Goal: Task Accomplishment & Management: Manage account settings

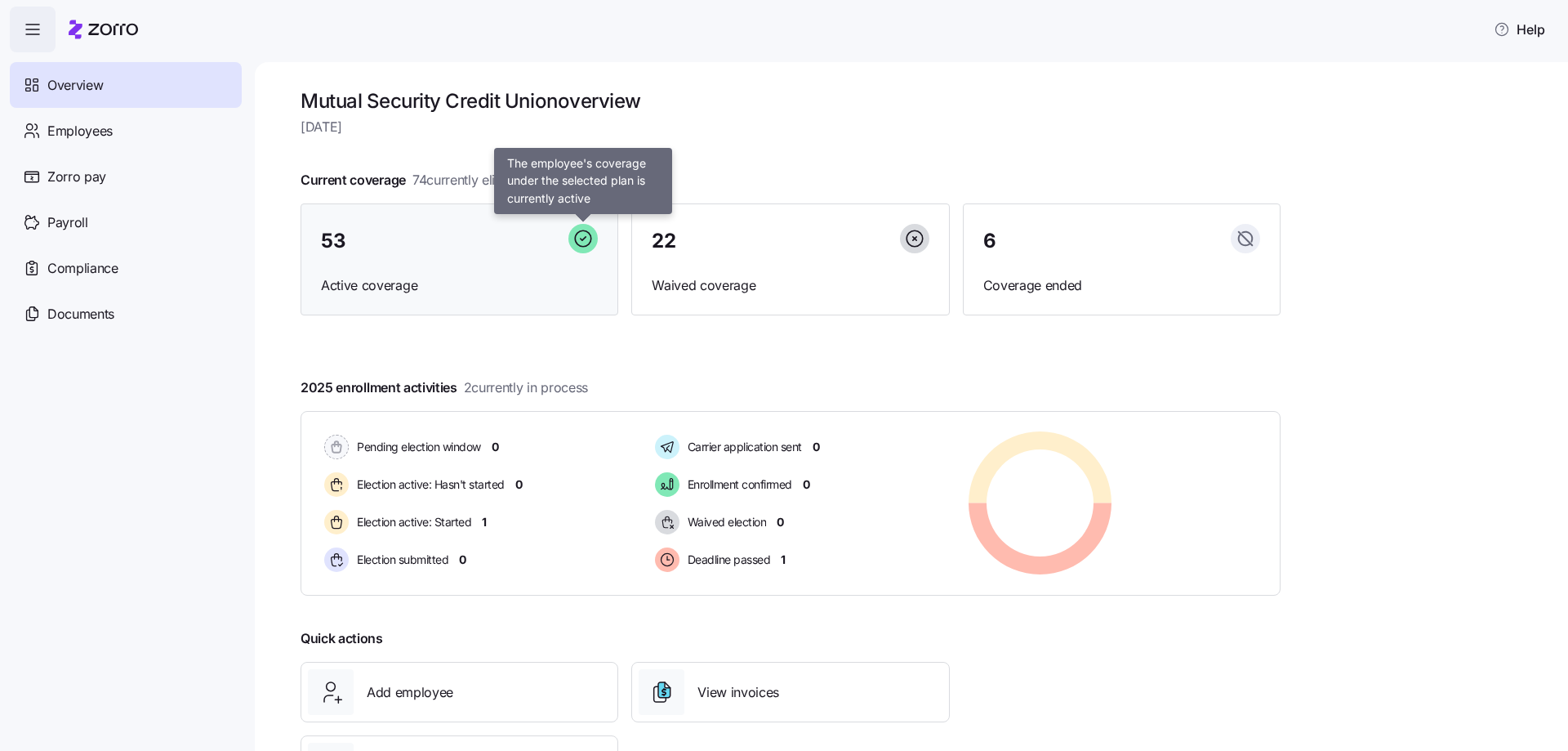
click at [589, 240] on icon at bounding box center [583, 239] width 30 height 30
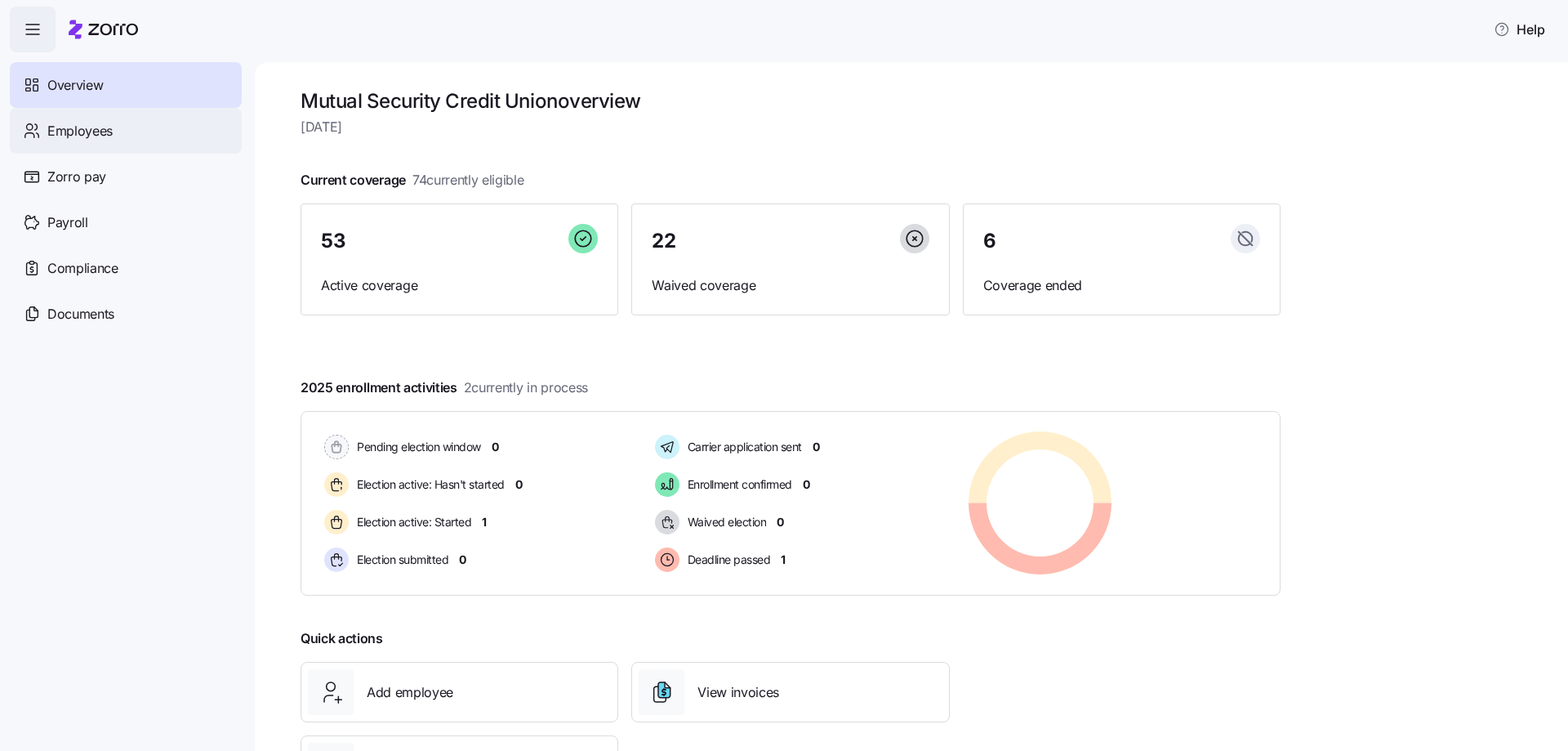
click at [96, 122] on span "Employees" at bounding box center [80, 130] width 66 height 20
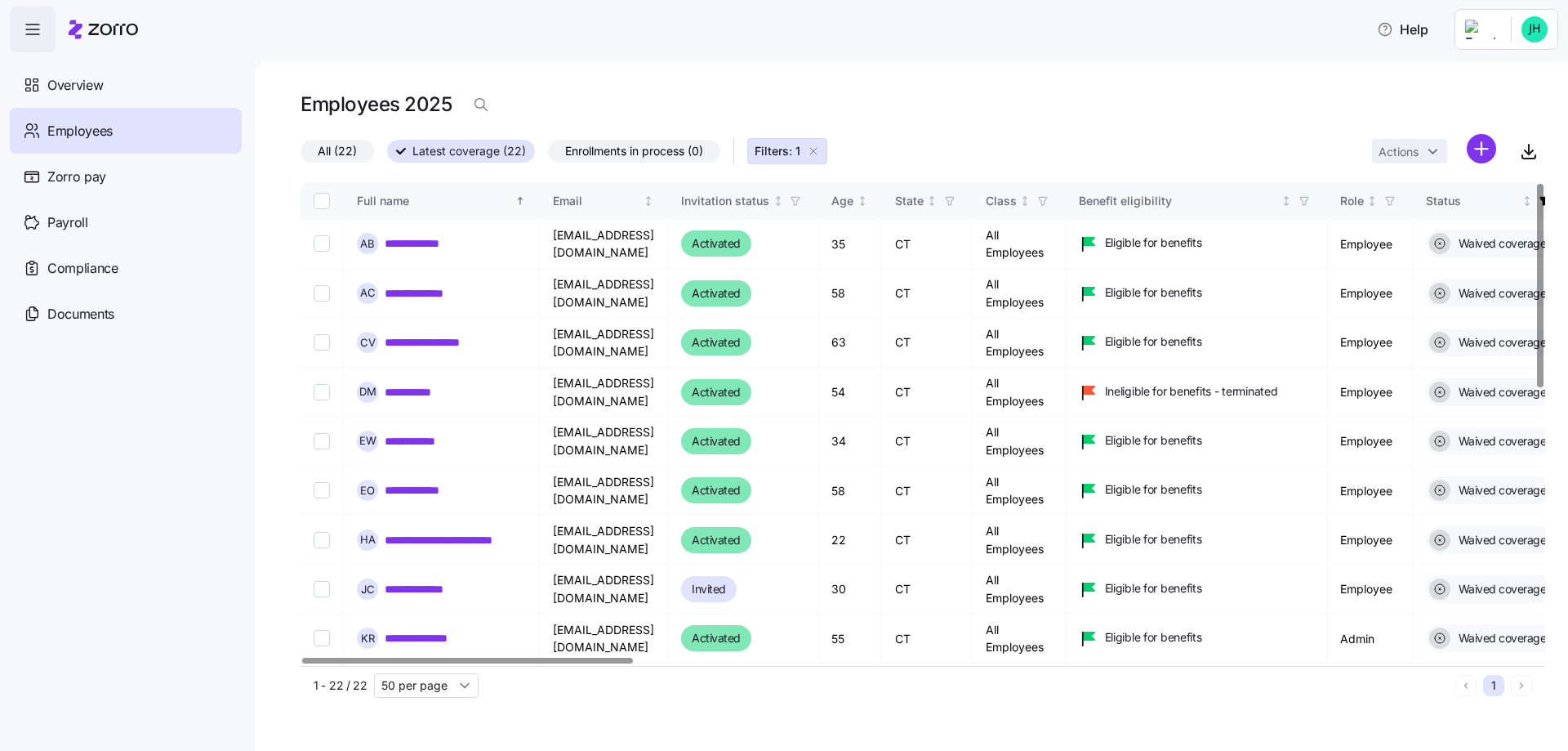
click at [369, 657] on div at bounding box center [468, 660] width 330 height 6
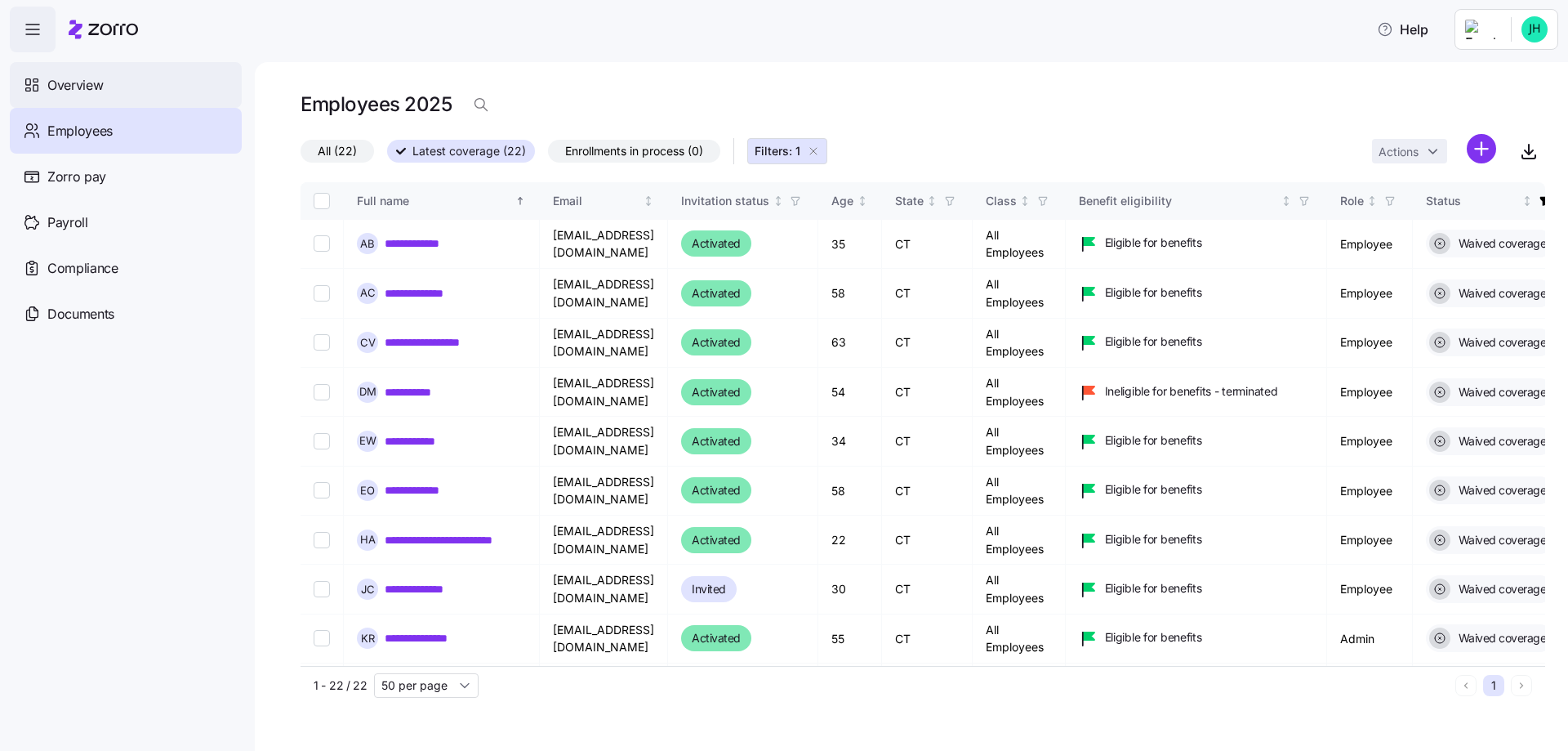
click at [114, 78] on div "Overview" at bounding box center [125, 85] width 232 height 45
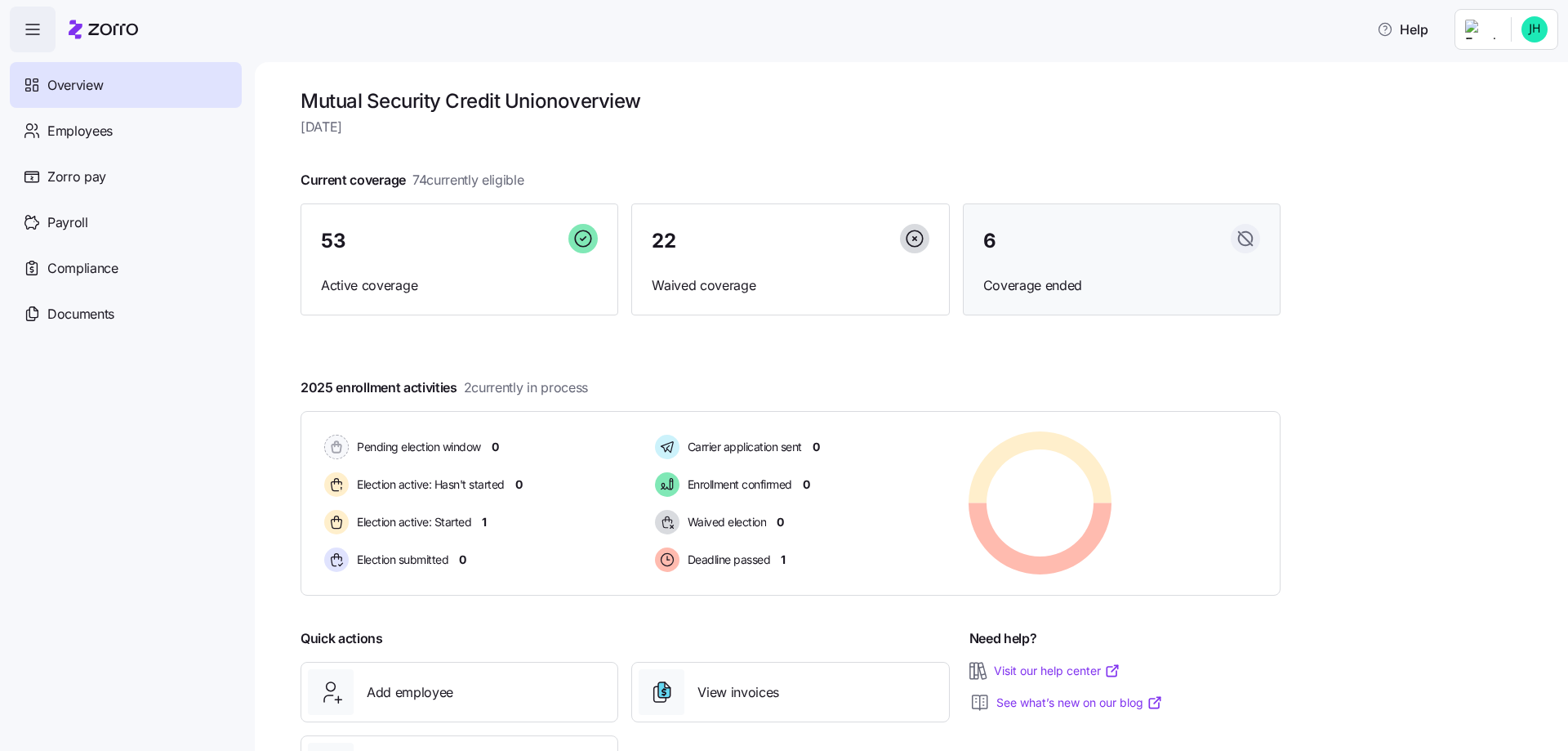
click at [1055, 255] on div "6" at bounding box center [1121, 241] width 277 height 35
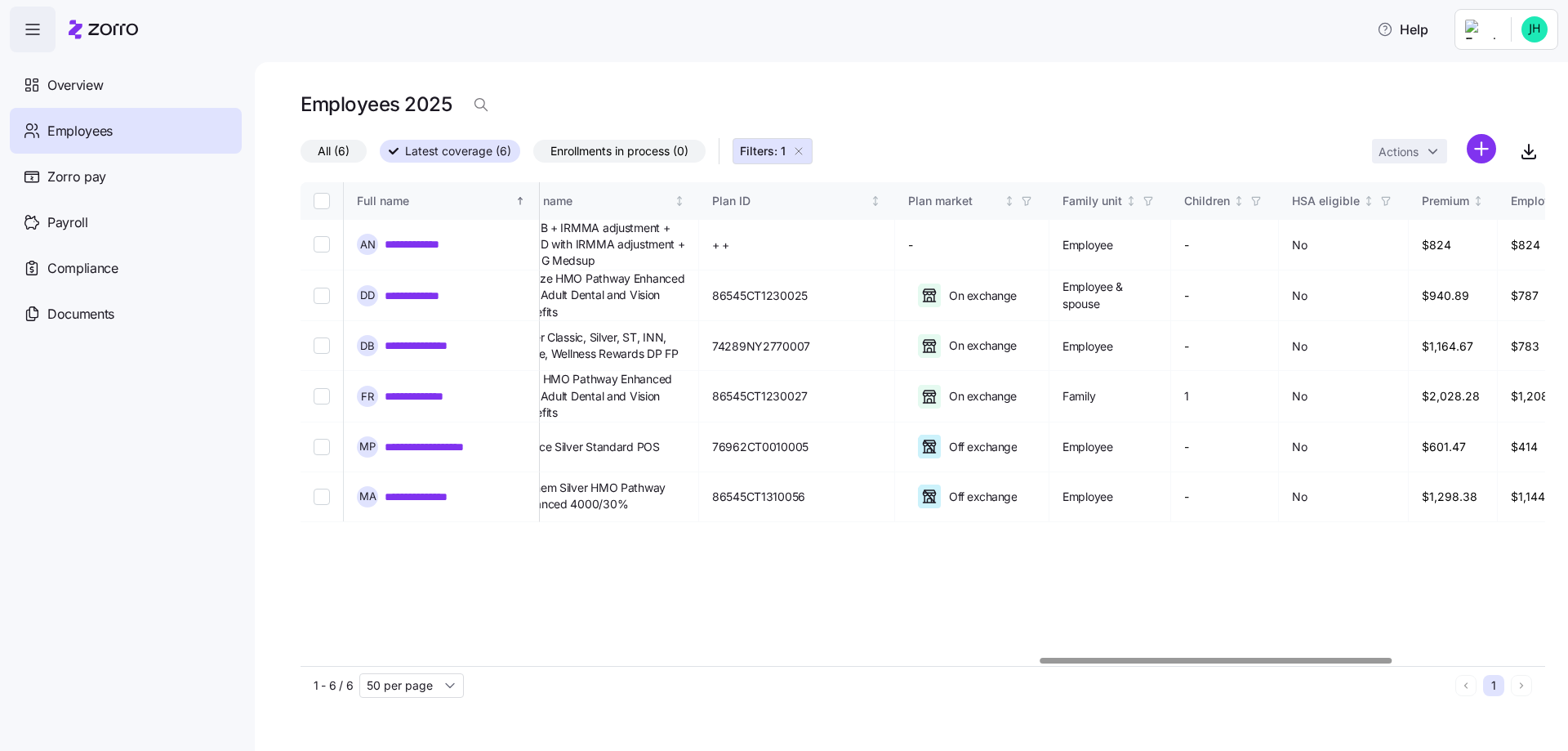
scroll to position [0, 2620]
click at [1317, 661] on div at bounding box center [1218, 660] width 351 height 6
click at [108, 84] on div "Overview" at bounding box center [125, 85] width 232 height 45
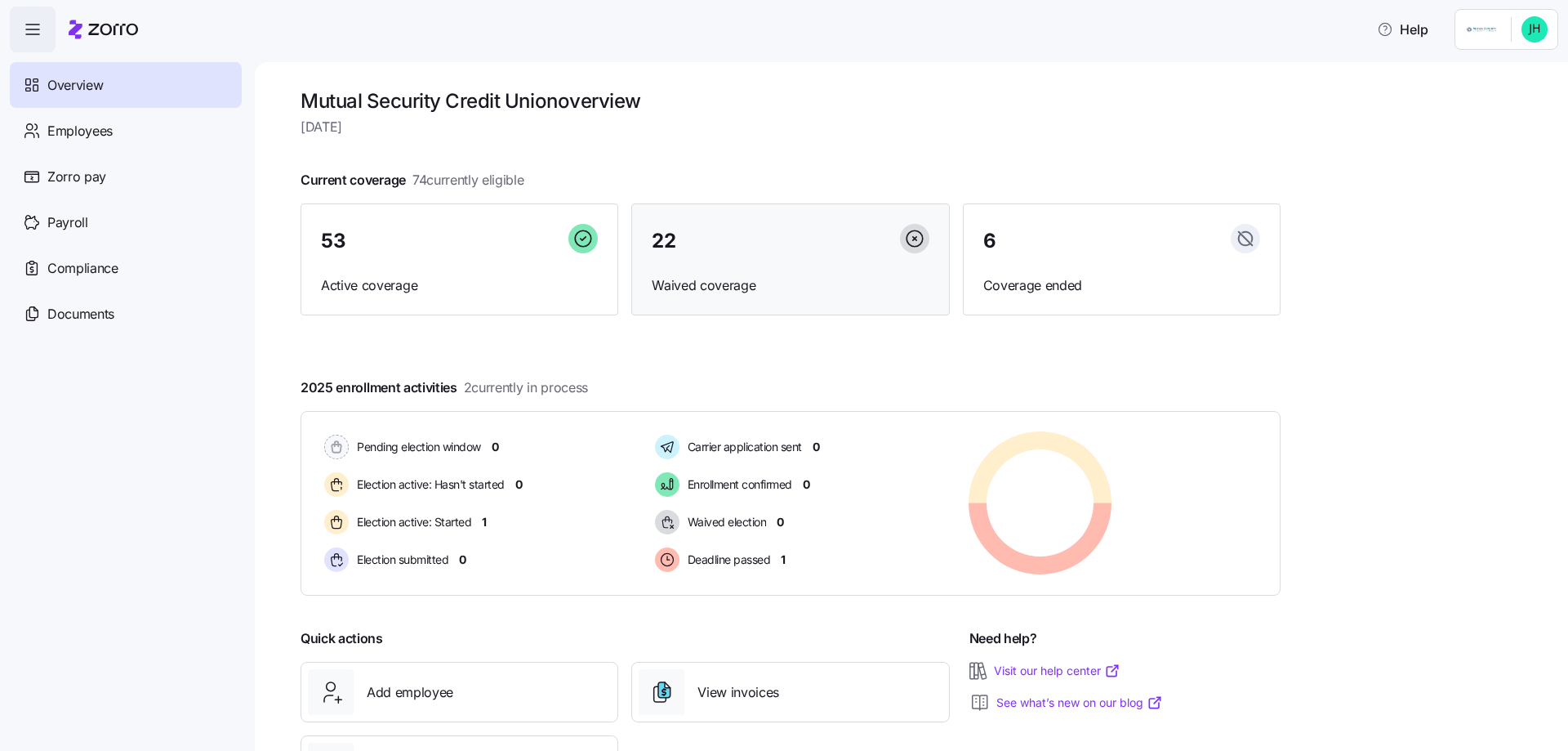
click at [804, 249] on div "22" at bounding box center [790, 241] width 277 height 35
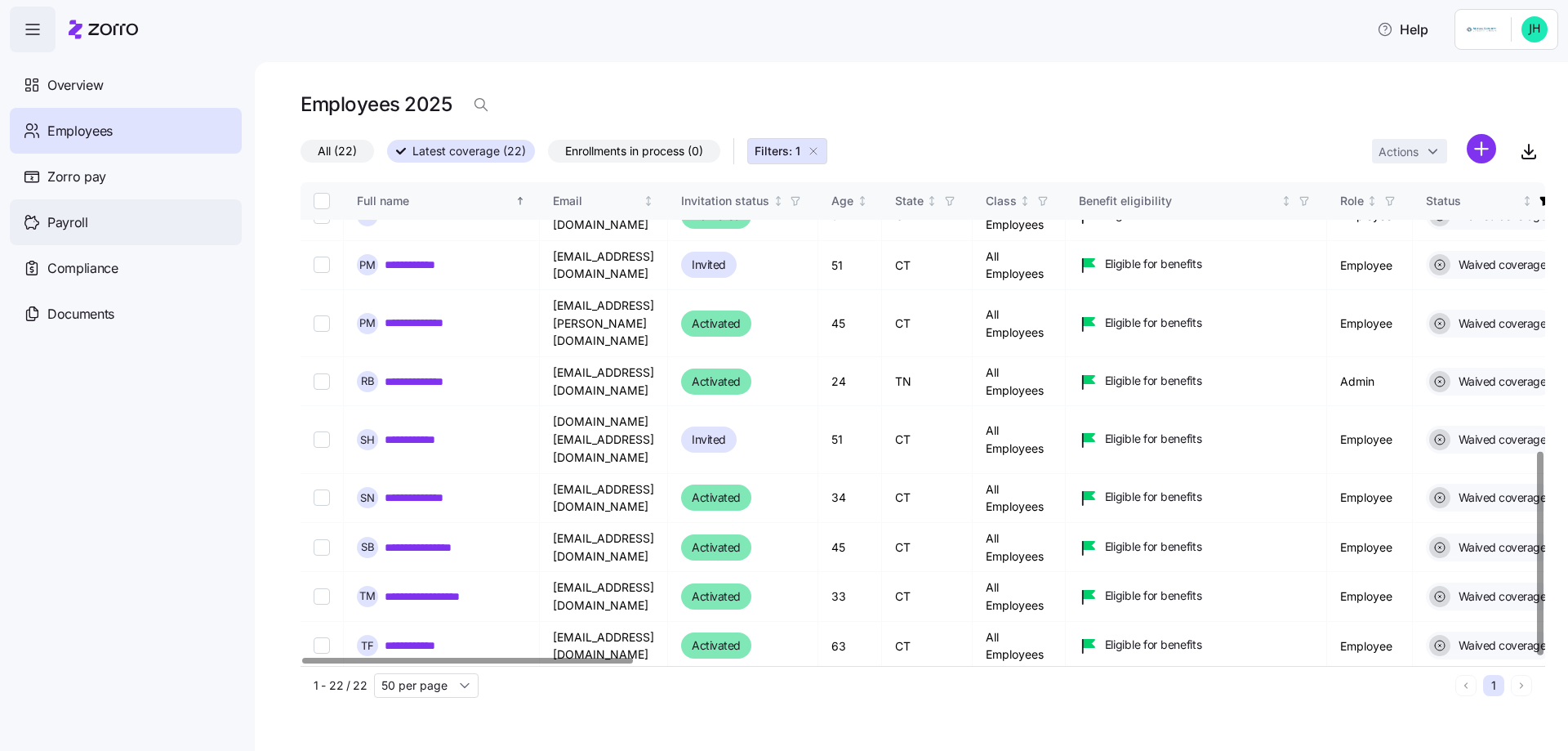
scroll to position [638, 0]
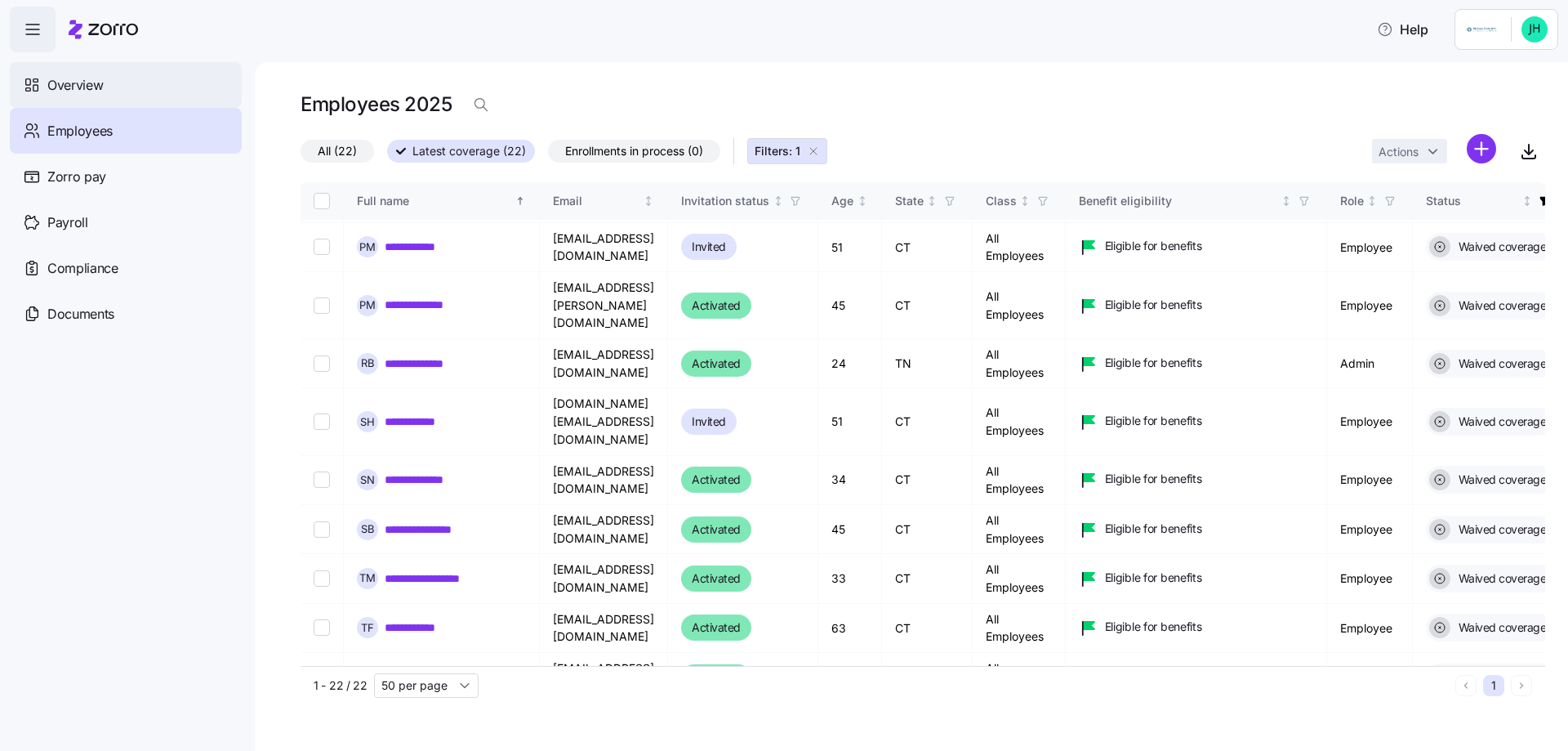
click at [63, 75] on span "Overview" at bounding box center [75, 85] width 56 height 20
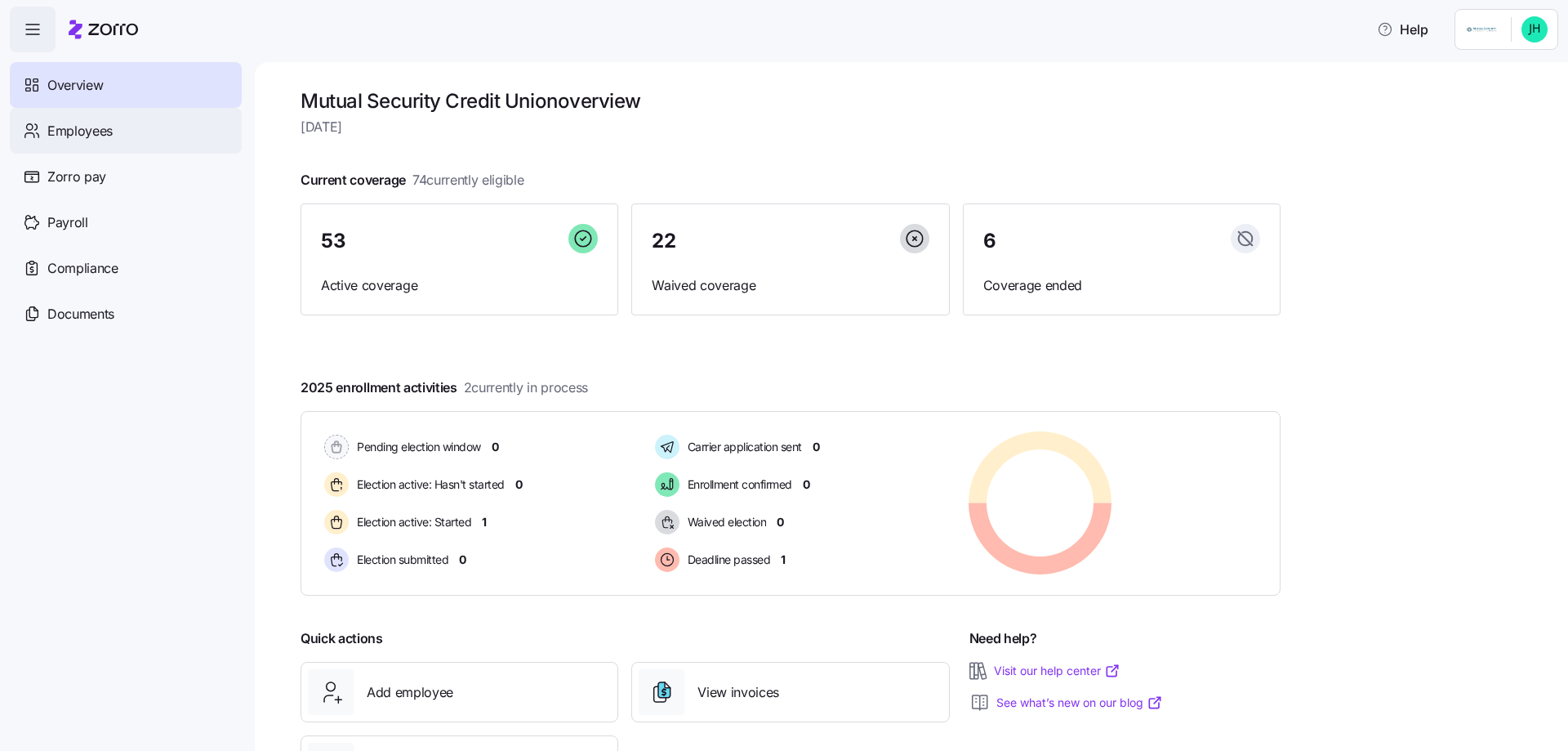
click at [91, 129] on span "Employees" at bounding box center [80, 130] width 66 height 20
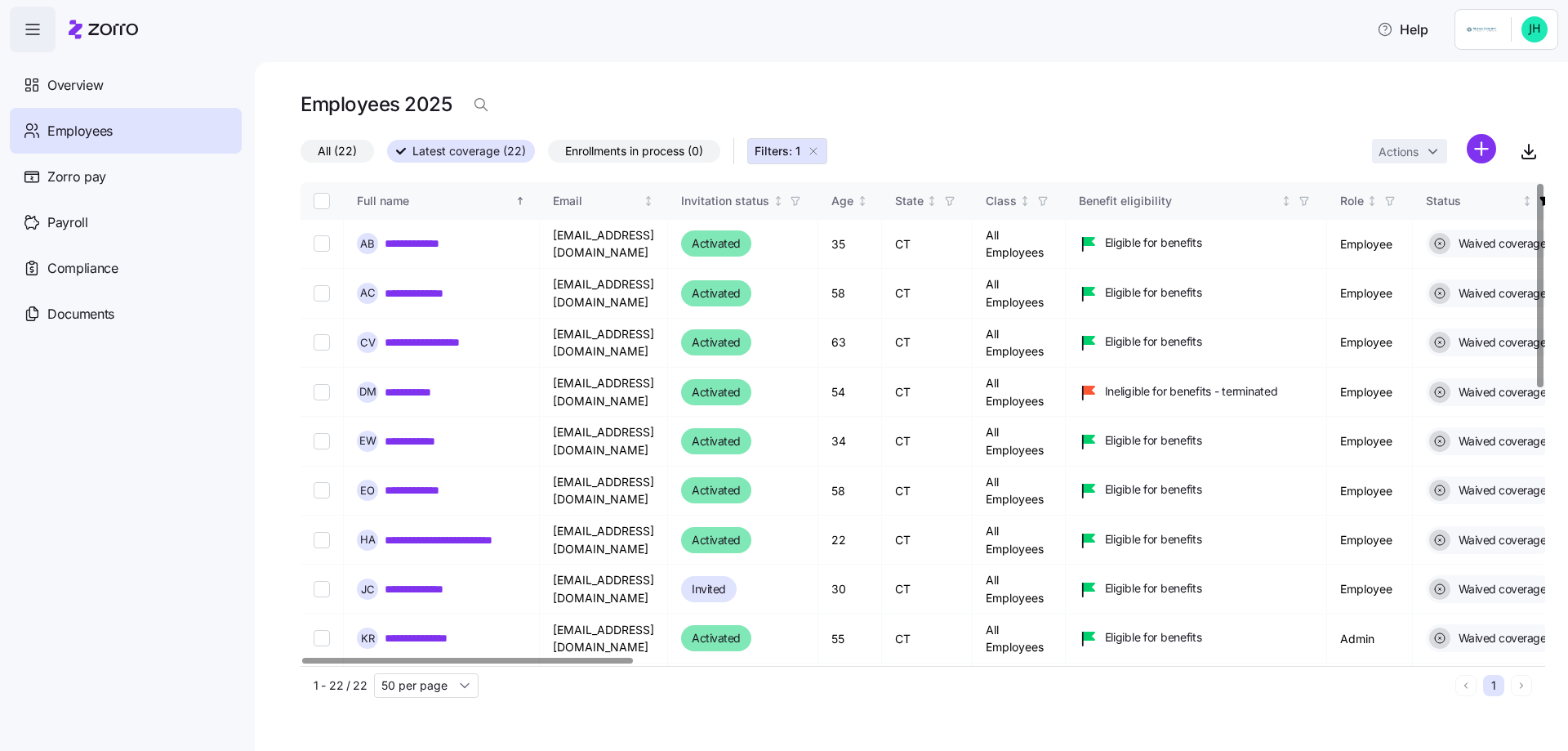
click at [302, 664] on div at bounding box center [468, 660] width 330 height 6
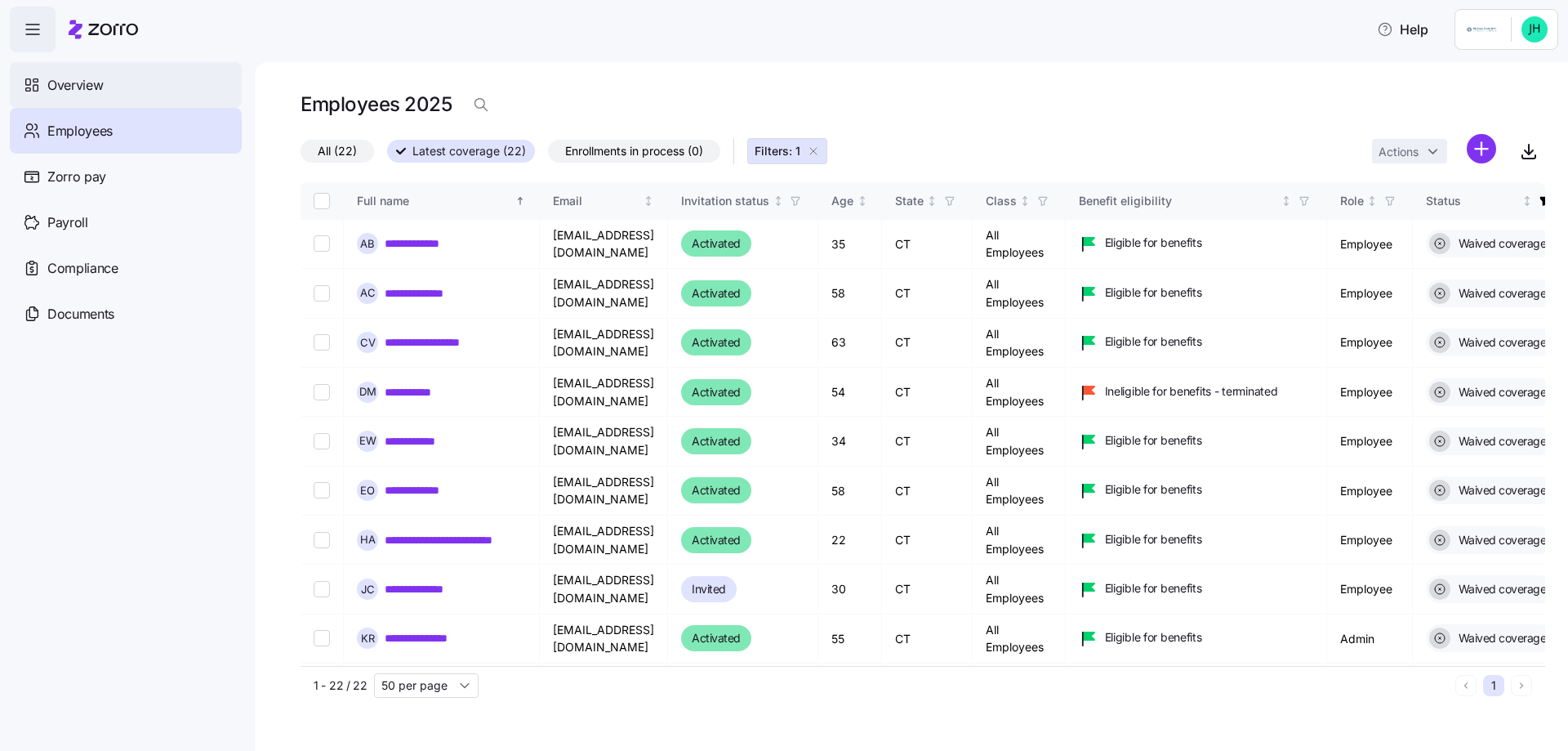
click at [89, 80] on span "Overview" at bounding box center [75, 85] width 56 height 20
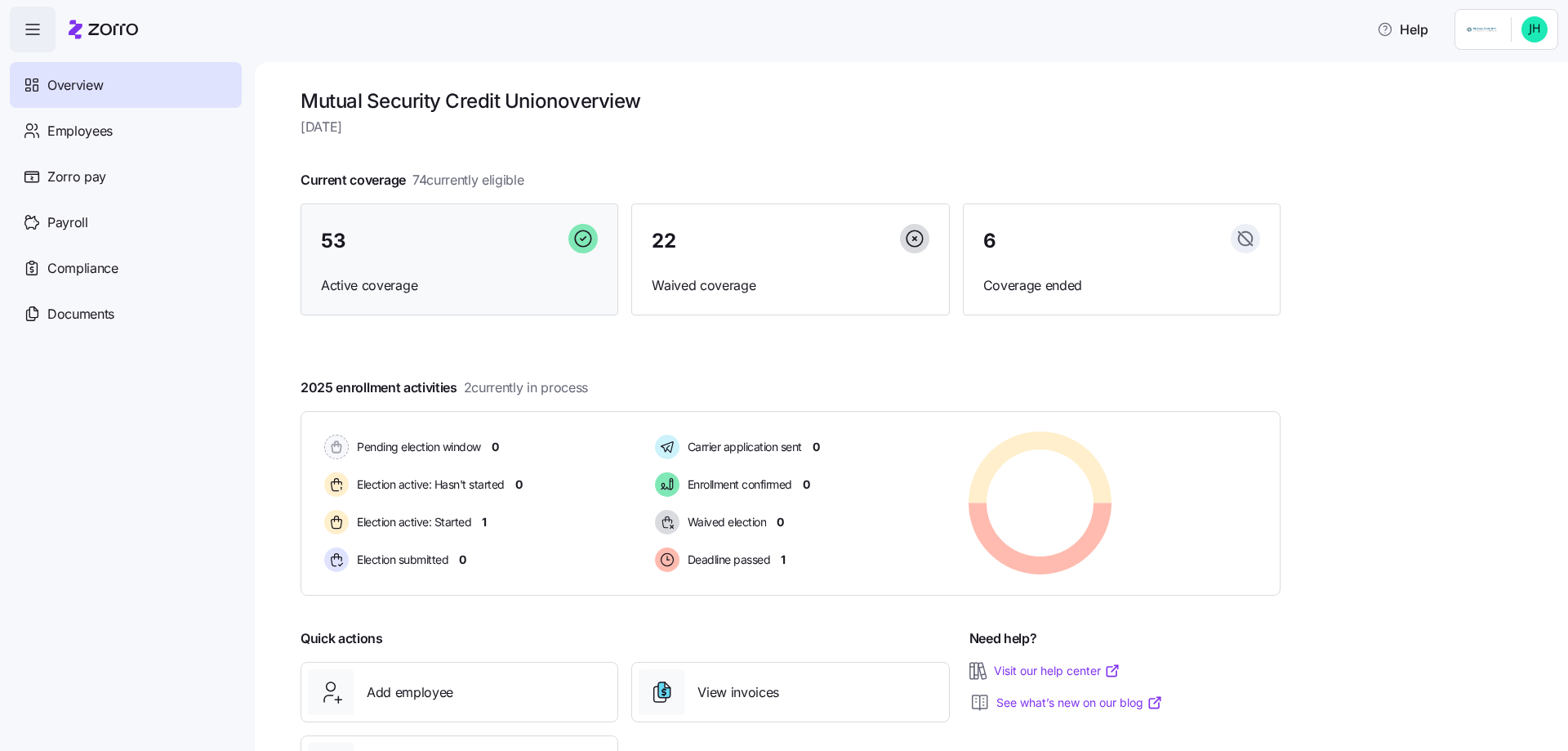
click at [479, 229] on div "53" at bounding box center [459, 241] width 277 height 35
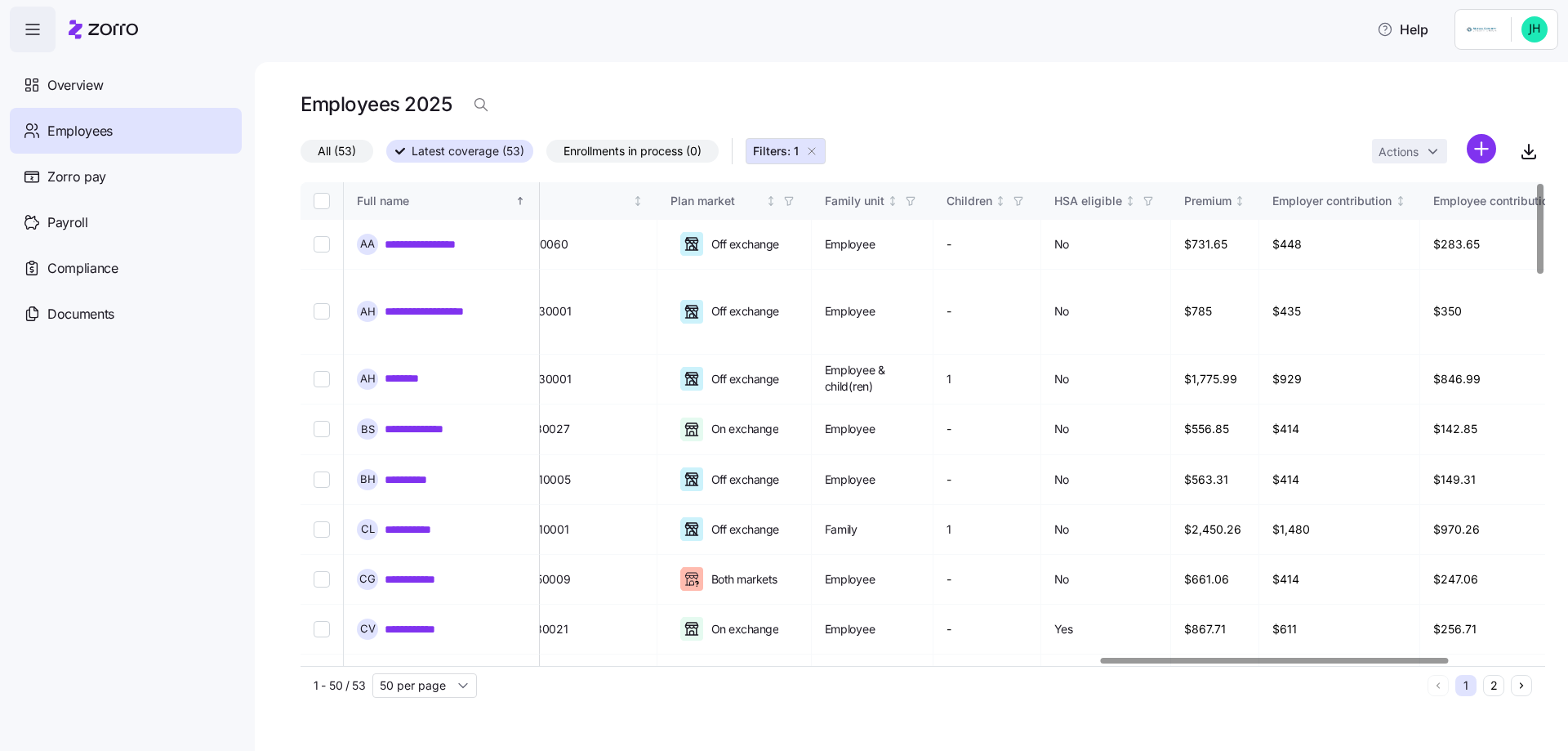
scroll to position [0, 2801]
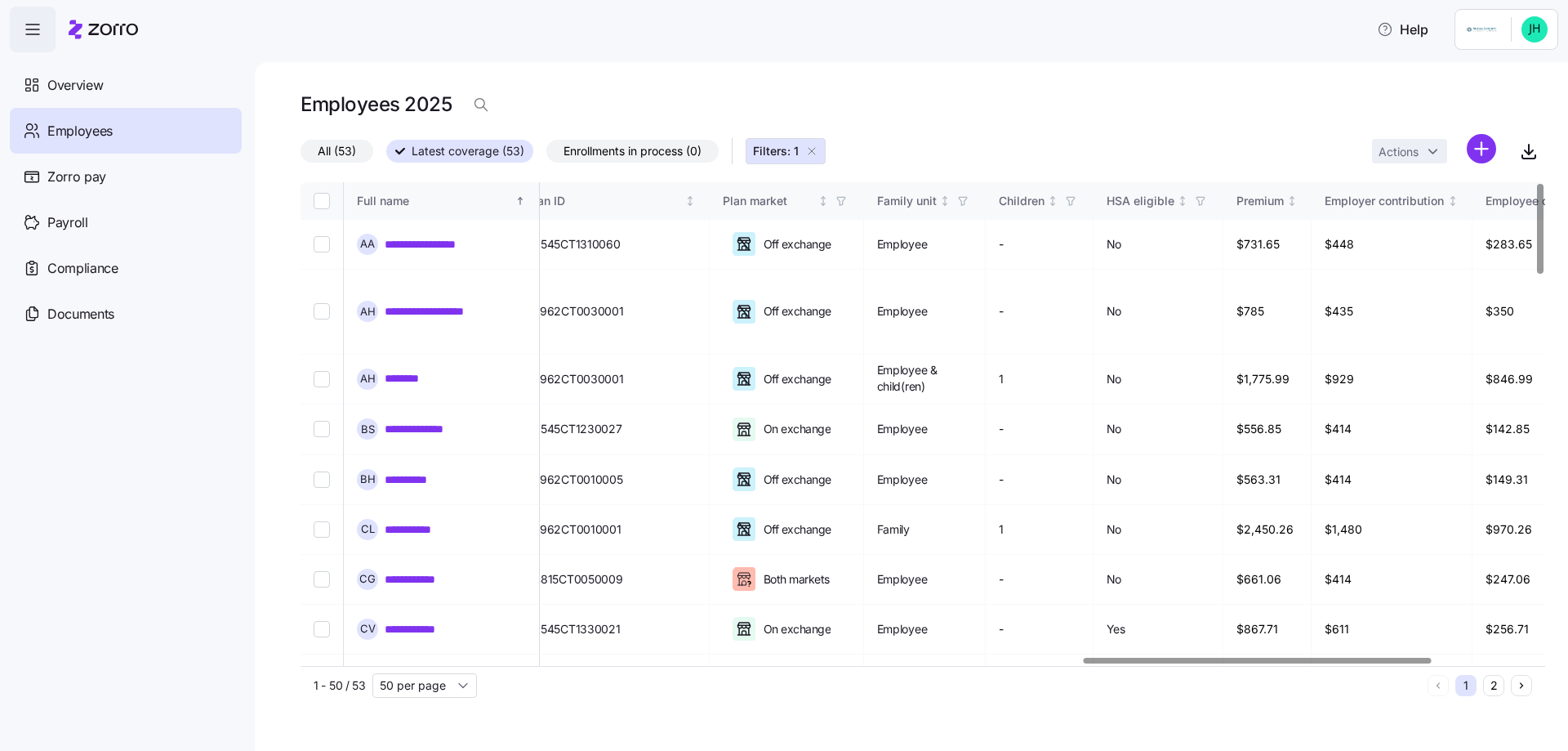
click at [1385, 664] on div at bounding box center [1257, 660] width 347 height 6
click at [106, 78] on div "Overview" at bounding box center [125, 85] width 232 height 45
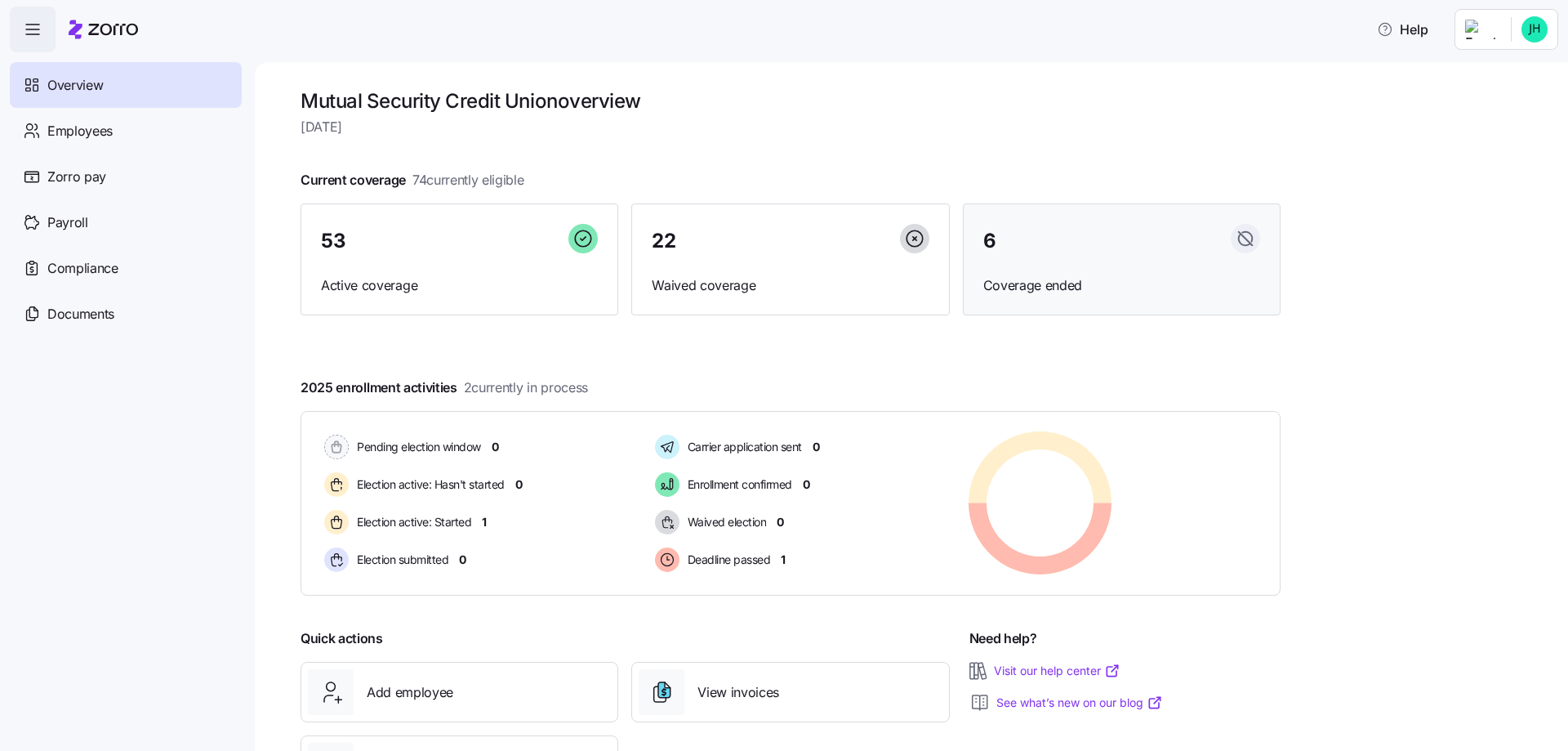
click at [1046, 261] on div "6 Coverage ended" at bounding box center [1122, 260] width 318 height 113
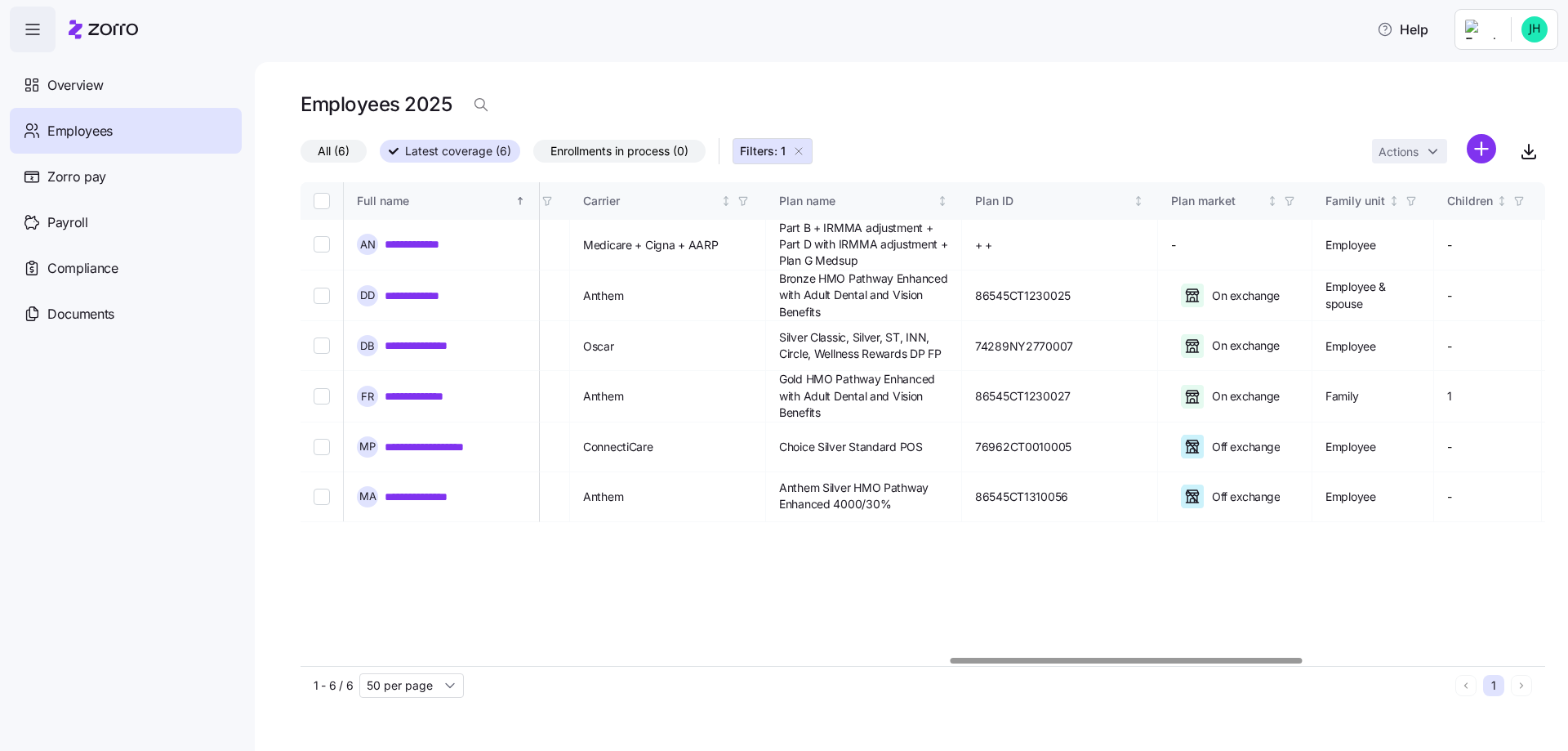
scroll to position [0, 2418]
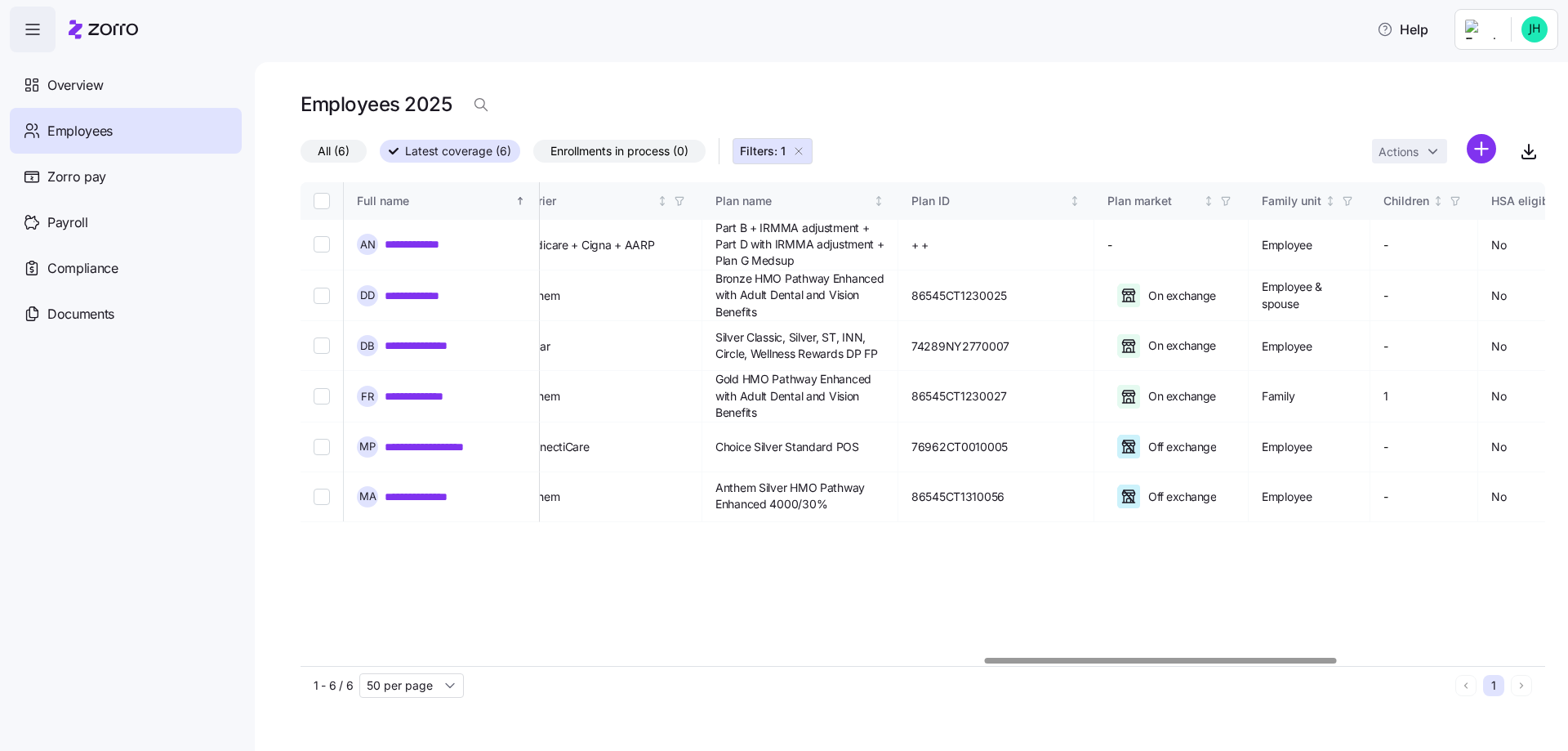
click at [1296, 664] on div at bounding box center [1161, 660] width 351 height 6
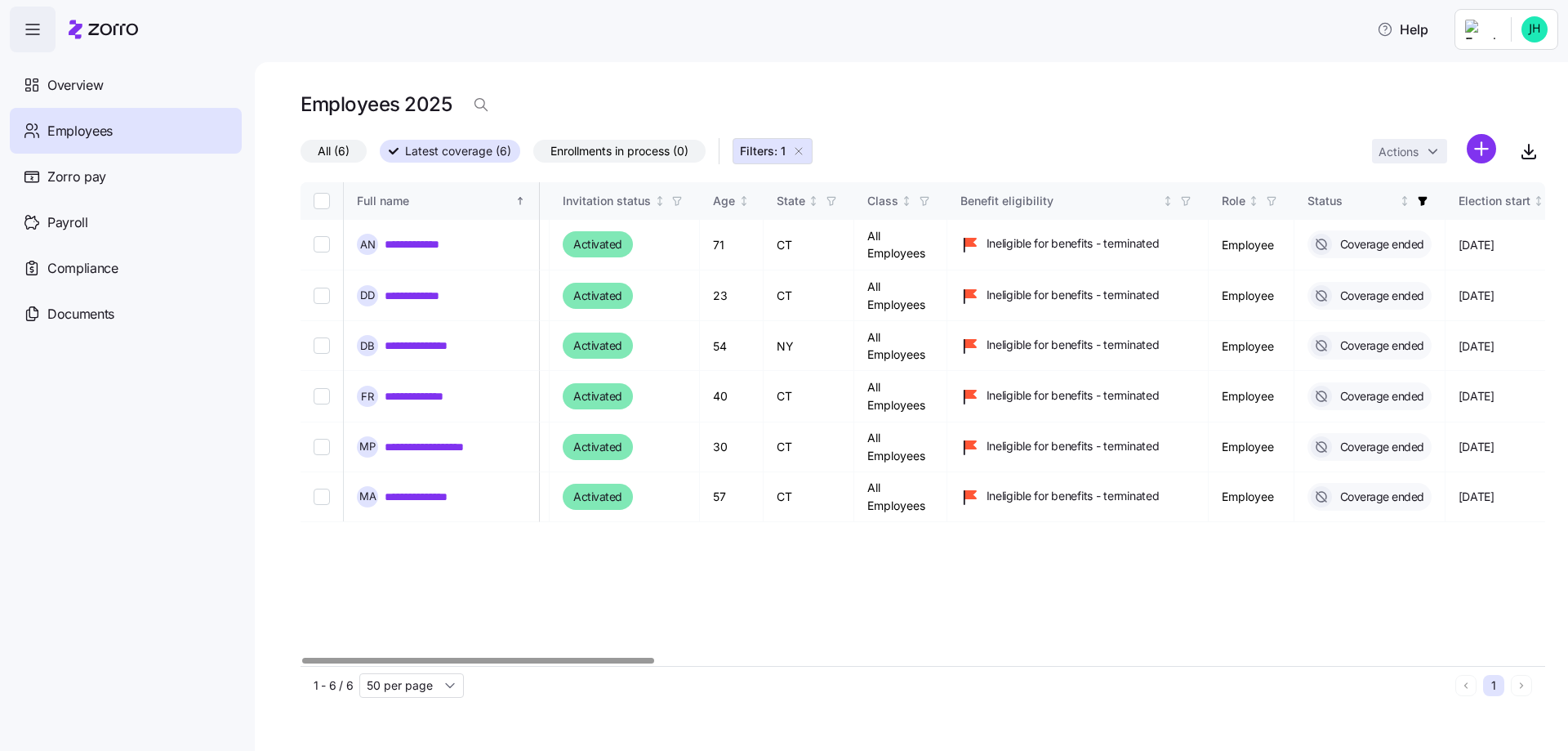
scroll to position [0, 0]
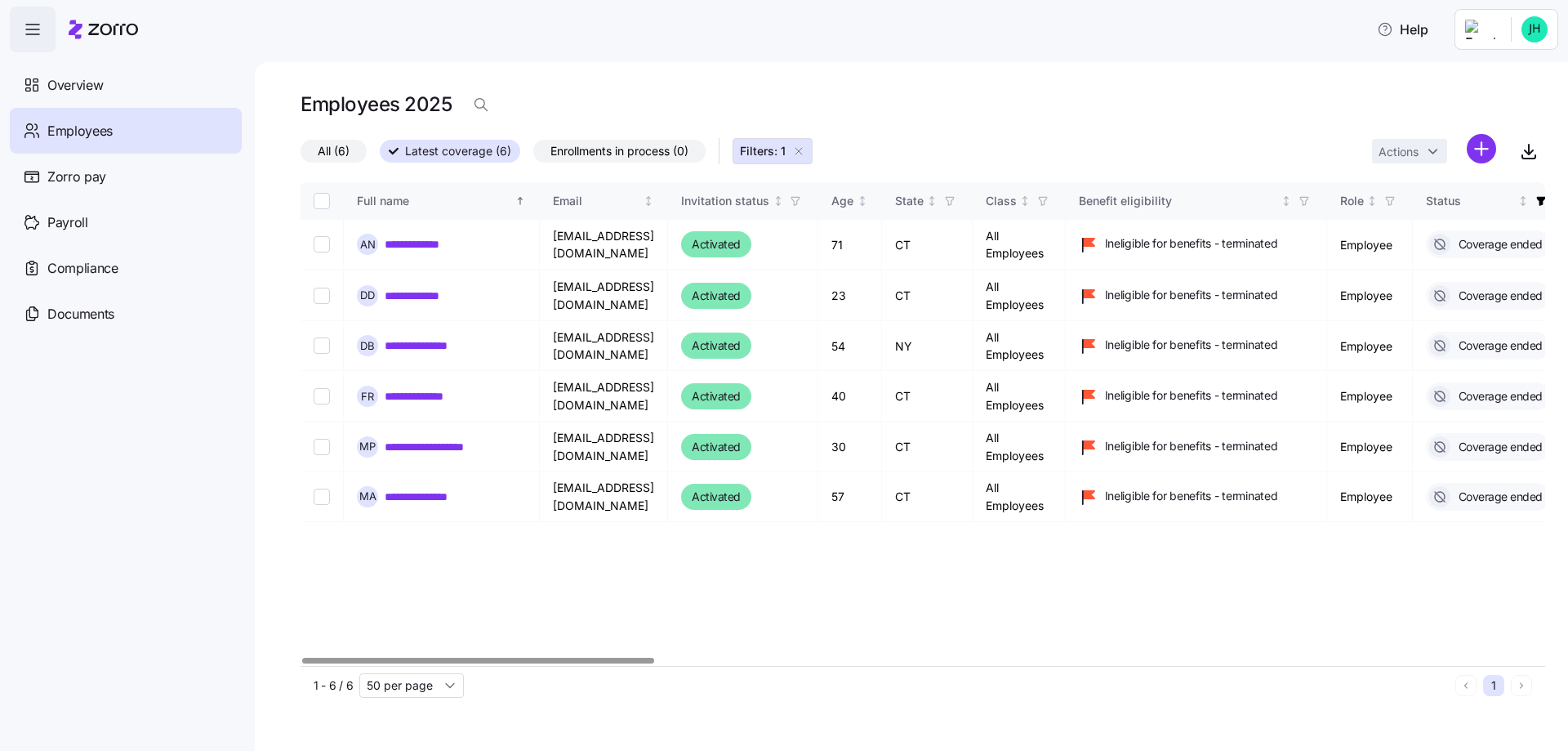
click at [302, 657] on div at bounding box center [478, 660] width 351 height 6
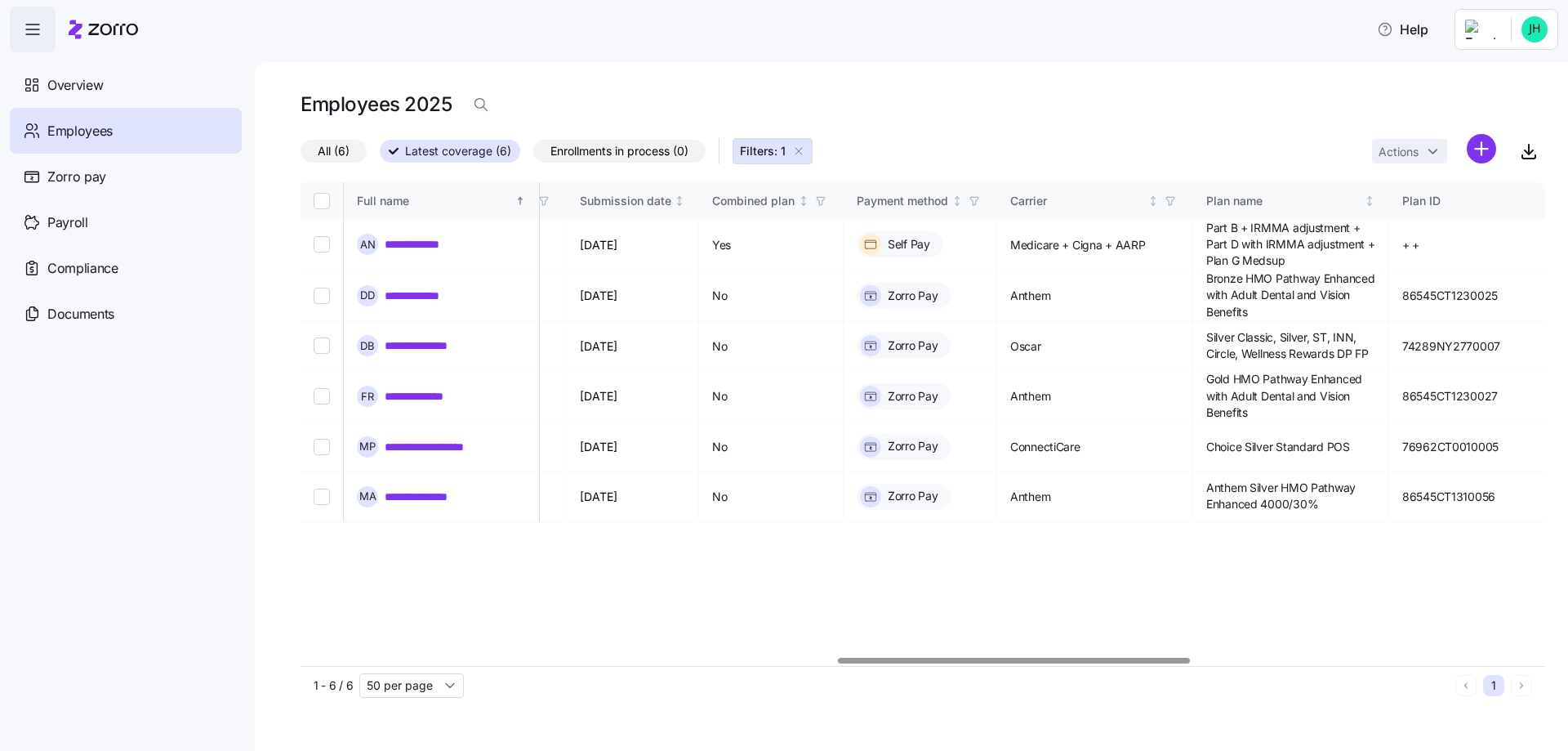
scroll to position [0, 2022]
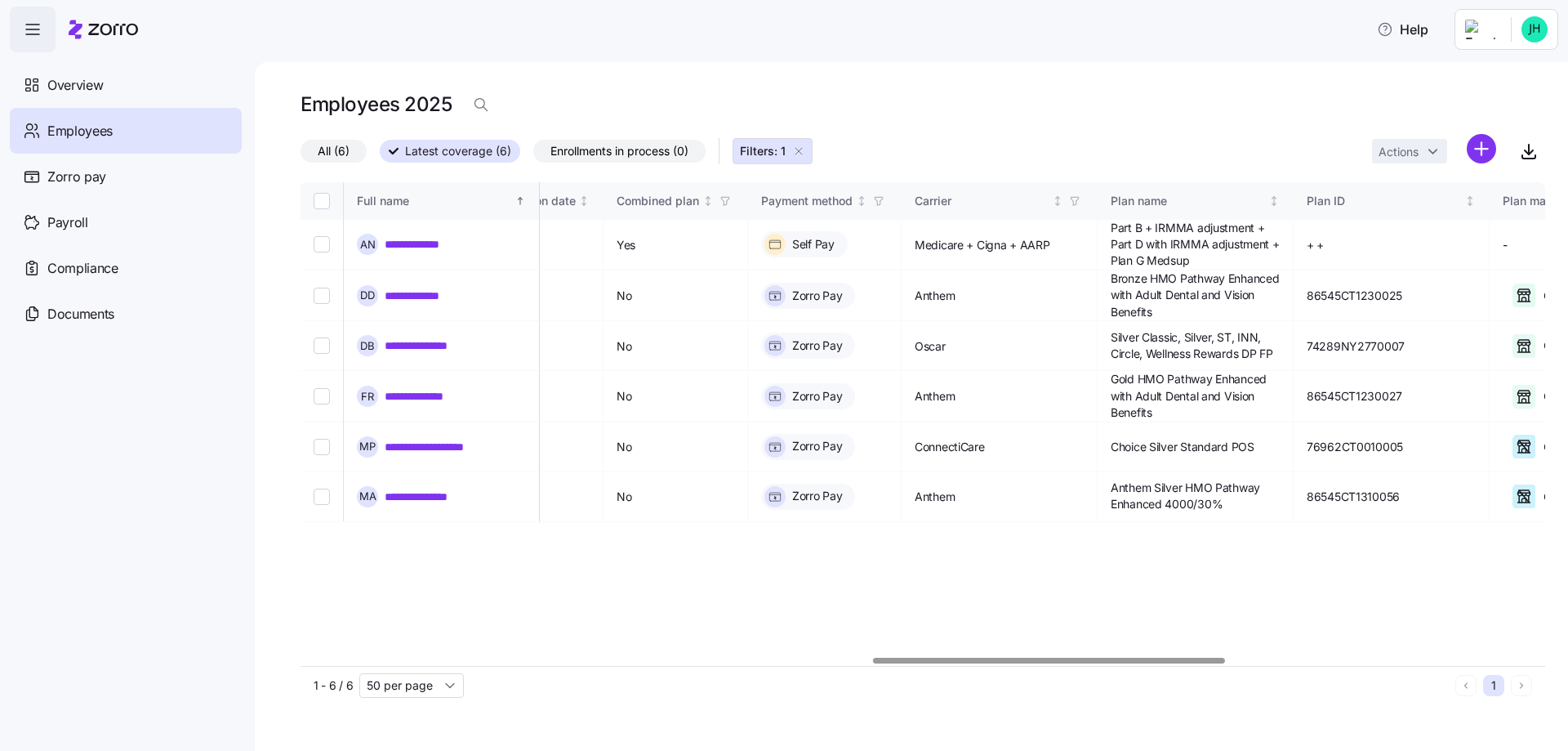
click at [1049, 666] on div at bounding box center [923, 660] width 1245 height 10
drag, startPoint x: 1169, startPoint y: 337, endPoint x: 1336, endPoint y: 360, distance: 168.6
click at [1280, 360] on span "Silver Classic, Silver, ST, INN, Circle, Wellness Rewards DP FP" at bounding box center [1195, 346] width 169 height 33
copy span "Silver Classic, Silver, ST, INN, Circle, Wellness Rewards DP FP"
drag, startPoint x: 1169, startPoint y: 276, endPoint x: 1246, endPoint y: 316, distance: 86.8
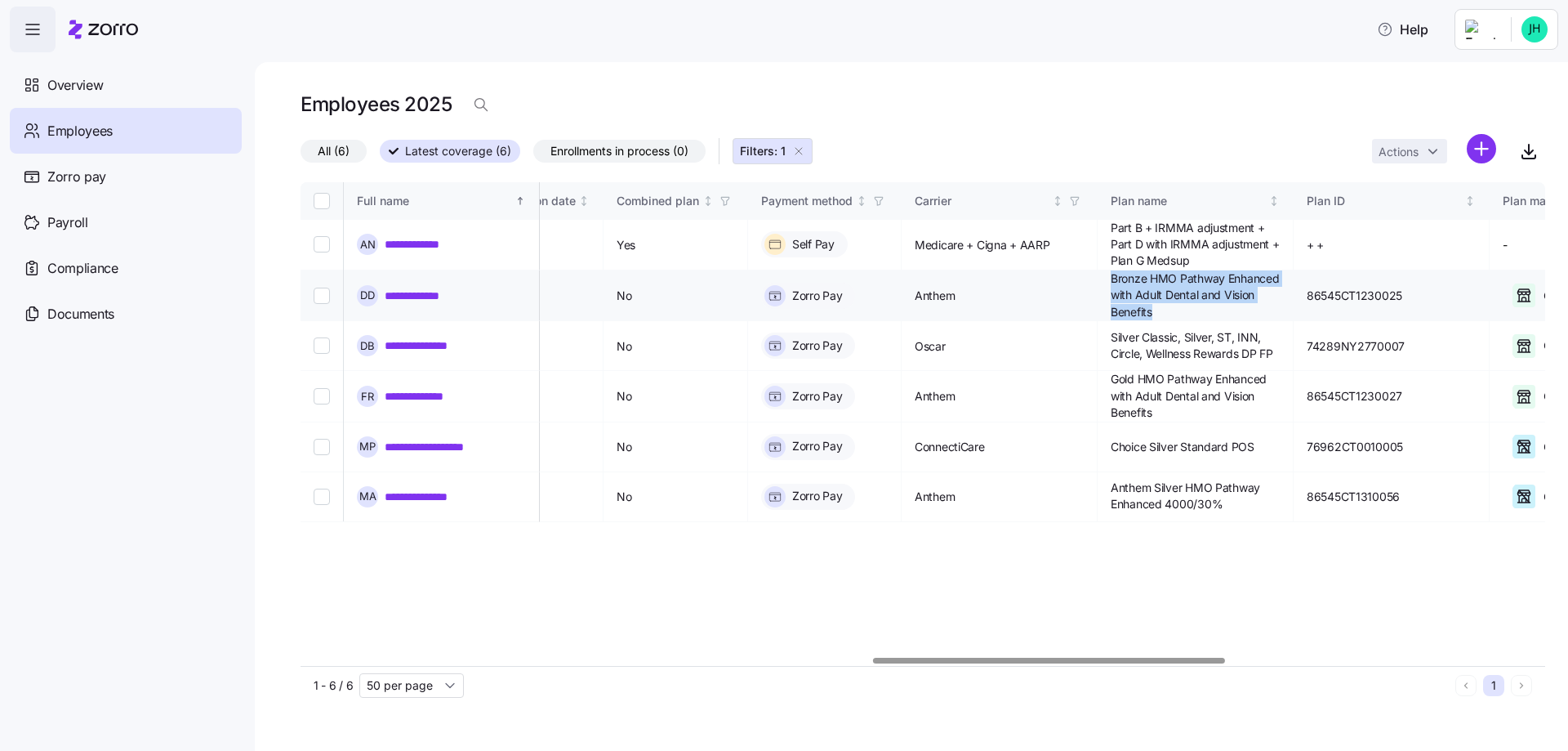
click at [1246, 316] on span "Bronze HMO Pathway Enhanced with Adult Dental and Vision Benefits" at bounding box center [1195, 295] width 169 height 50
copy span "Bronze HMO Pathway Enhanced with Adult Dental and Vision Benefits"
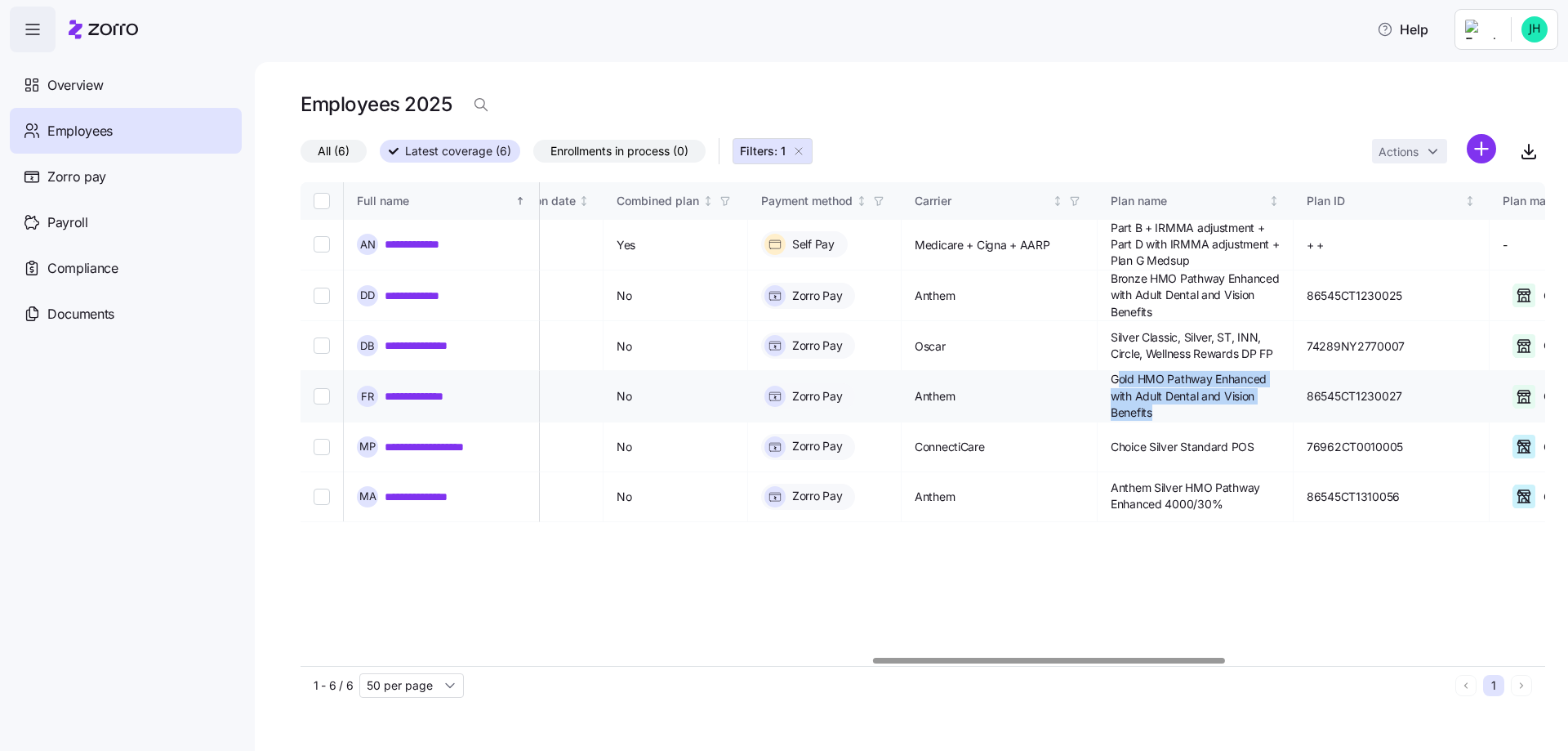
drag, startPoint x: 1173, startPoint y: 379, endPoint x: 1208, endPoint y: 411, distance: 47.4
click at [1208, 411] on span "Gold HMO Pathway Enhanced with Adult Dental and Vision Benefits" at bounding box center [1195, 395] width 169 height 50
drag, startPoint x: 1168, startPoint y: 377, endPoint x: 1211, endPoint y: 411, distance: 54.8
click at [1211, 411] on span "Gold HMO Pathway Enhanced with Adult Dental and Vision Benefits" at bounding box center [1195, 395] width 169 height 50
copy span "Gold HMO Pathway Enhanced with Adult Dental and Vision Benefits"
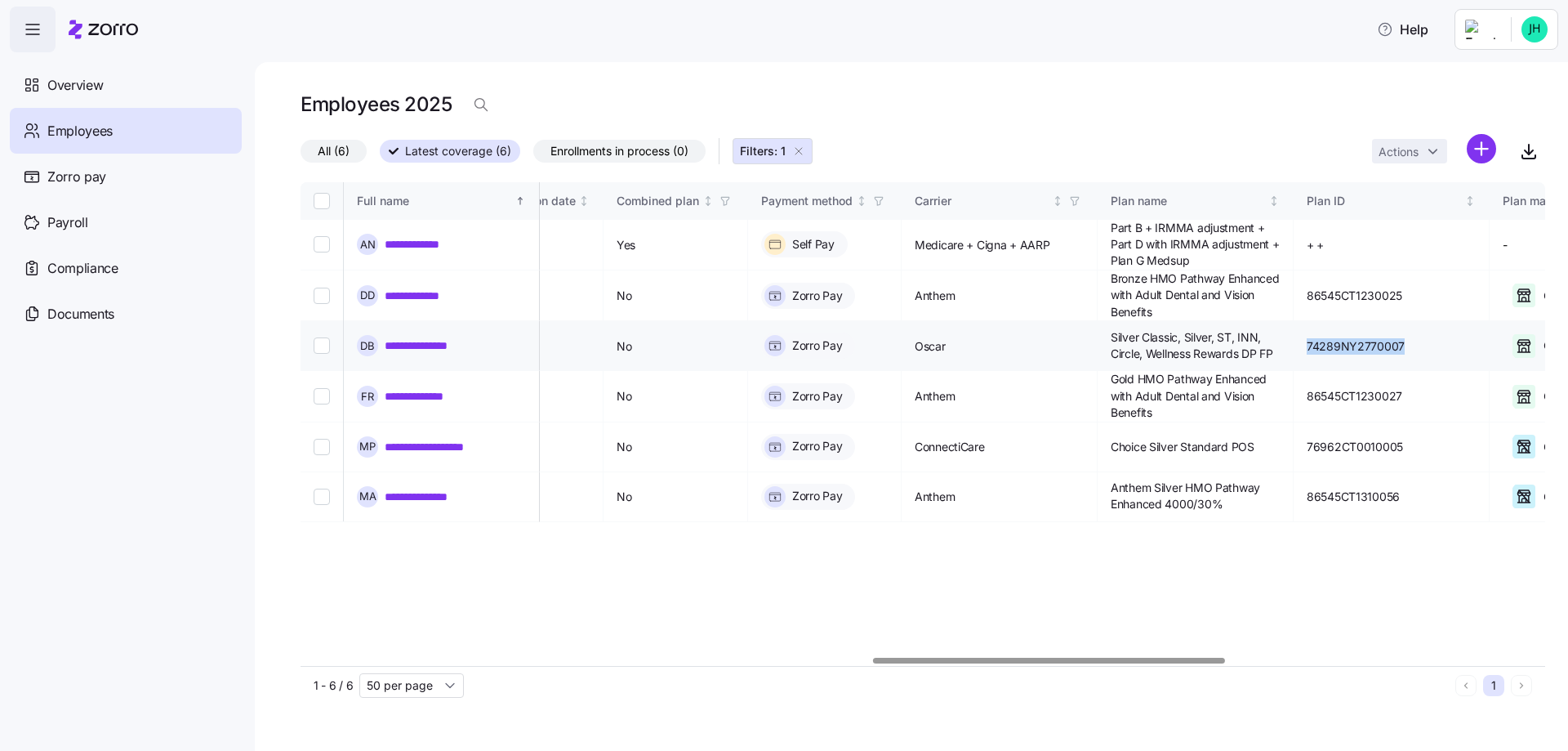
drag, startPoint x: 1366, startPoint y: 345, endPoint x: 1460, endPoint y: 344, distance: 94.0
click at [1405, 344] on span "74289NY2770007" at bounding box center [1356, 346] width 98 height 17
copy span "74289NY2770007"
drag, startPoint x: 1363, startPoint y: 295, endPoint x: 1459, endPoint y: 299, distance: 96.1
click at [1459, 299] on td "86545CT1230025" at bounding box center [1391, 296] width 196 height 51
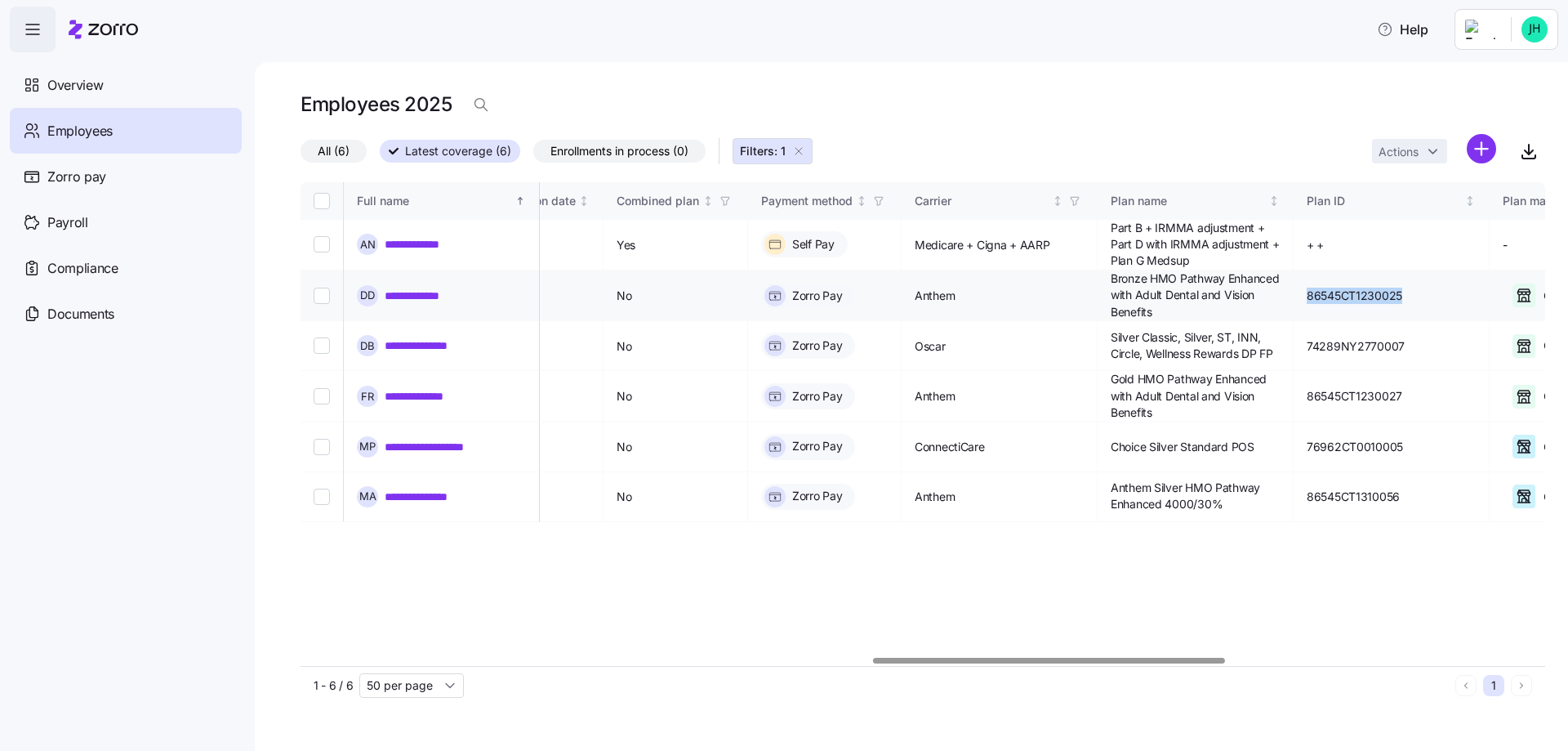
copy span "86545CT1230025"
drag, startPoint x: 1365, startPoint y: 393, endPoint x: 1456, endPoint y: 390, distance: 91.0
click at [1403, 390] on span "86545CT1230027" at bounding box center [1354, 396] width 95 height 17
drag, startPoint x: 1469, startPoint y: 393, endPoint x: 1362, endPoint y: 392, distance: 107.0
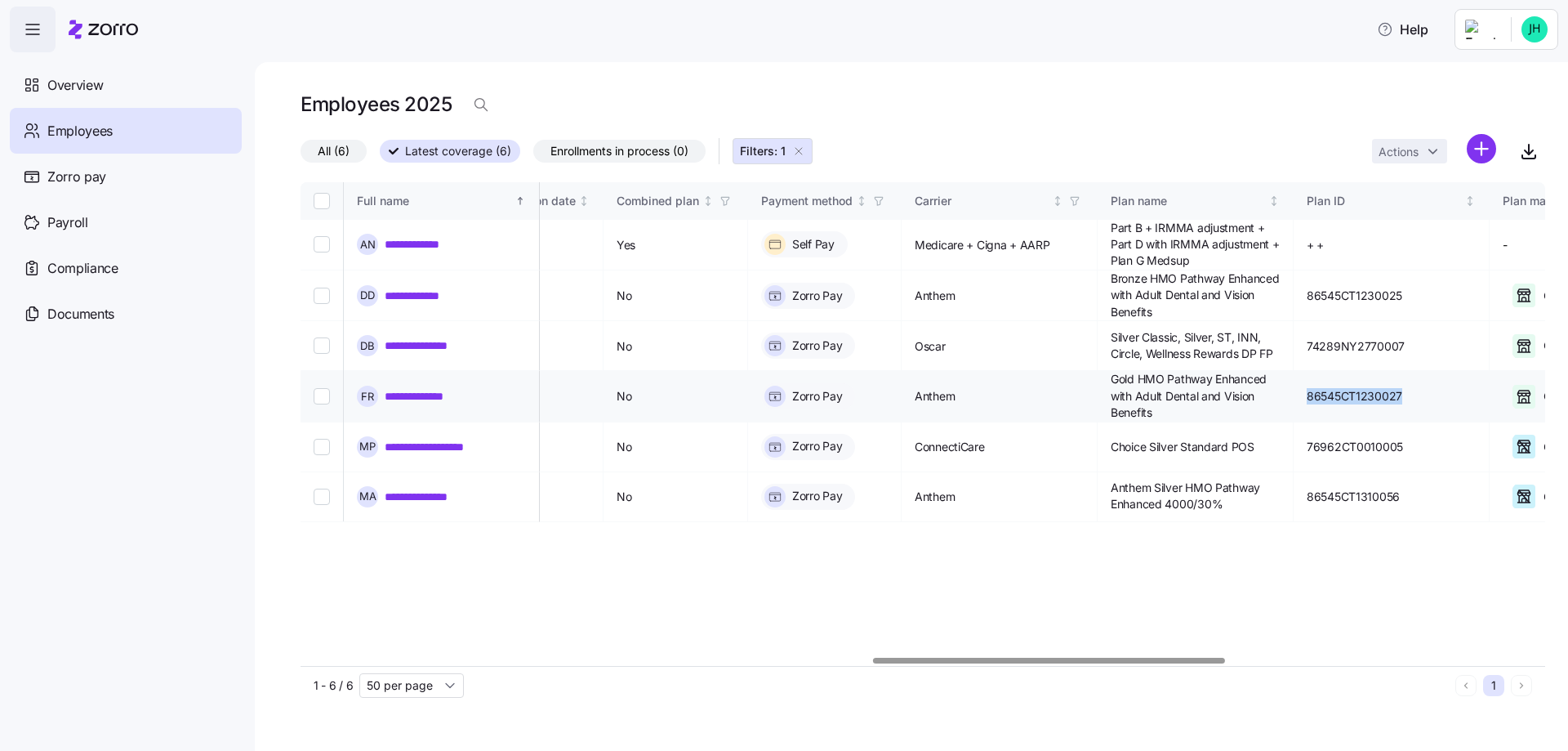
click at [1362, 392] on td "86545CT1230027" at bounding box center [1391, 396] width 196 height 51
copy span "86545CT1230027"
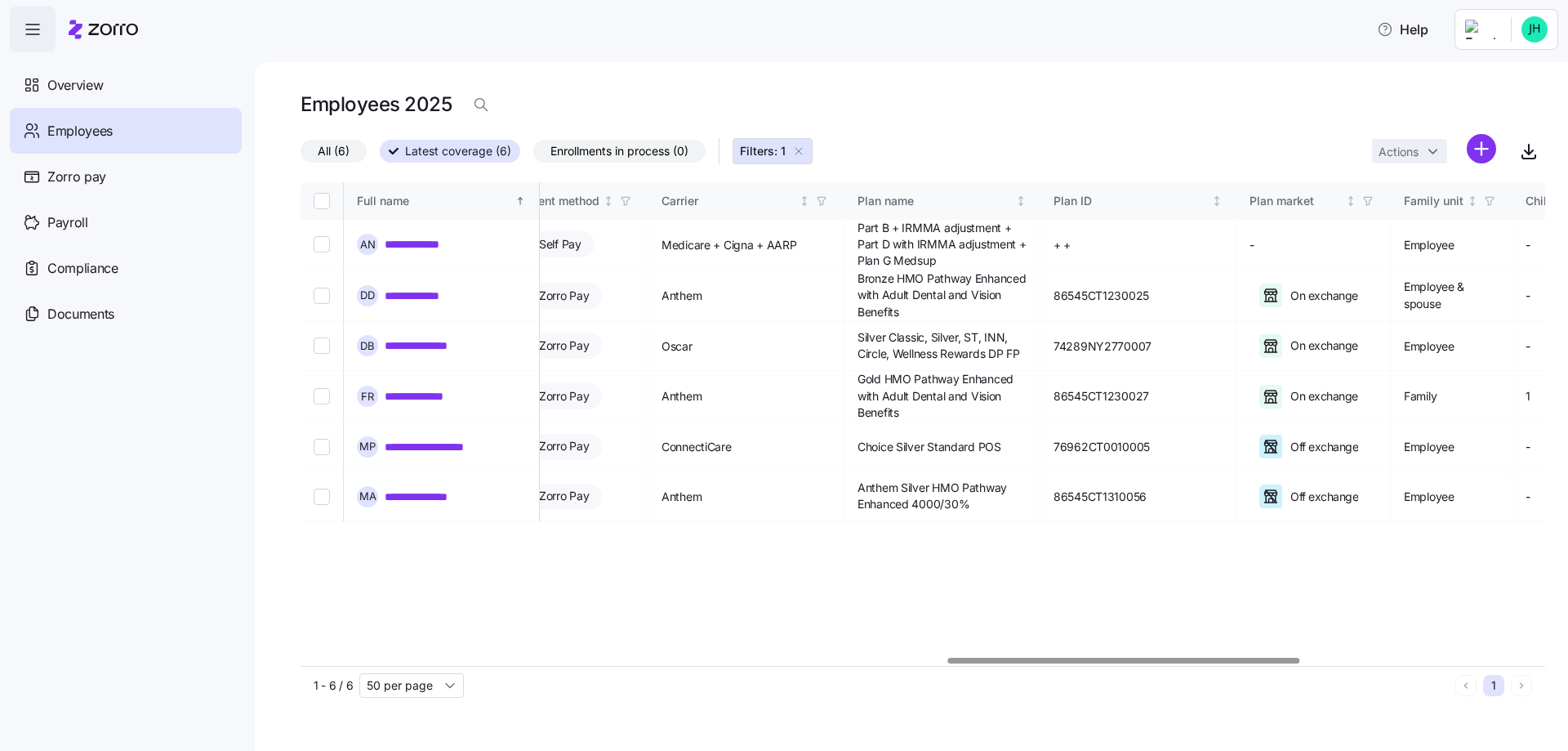
scroll to position [0, 2287]
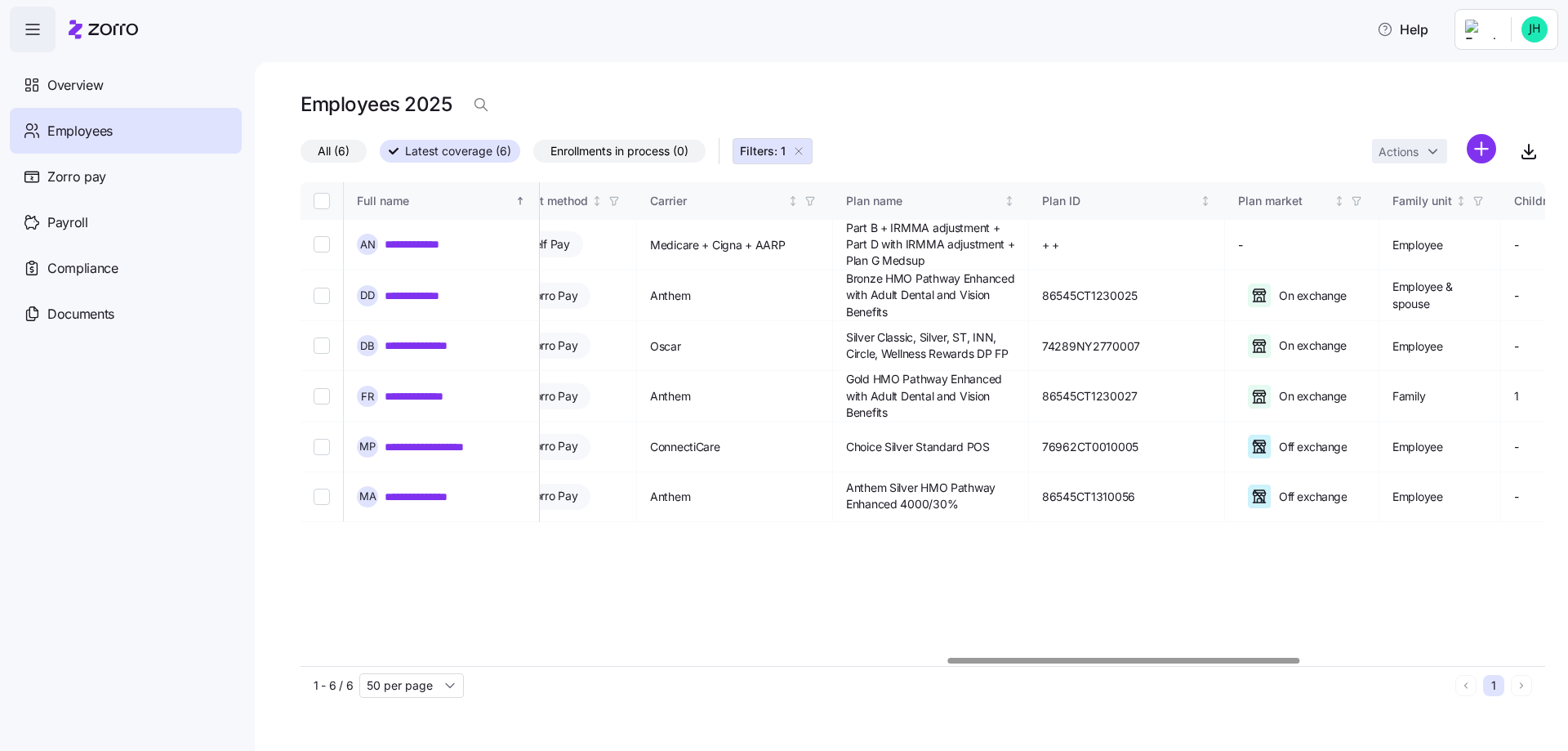
click at [1012, 664] on div at bounding box center [1124, 660] width 351 height 6
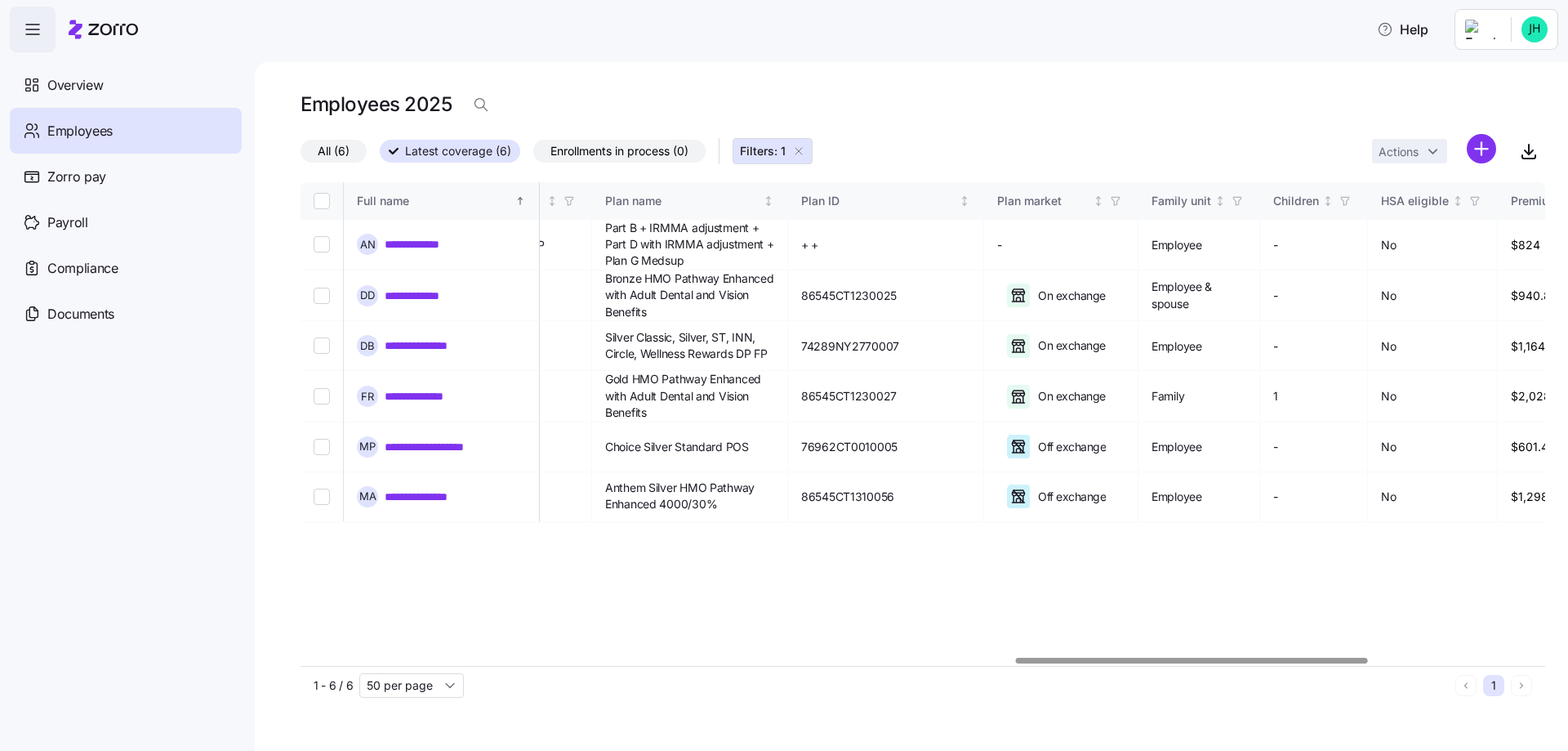
scroll to position [0, 2531]
click at [1086, 659] on div at bounding box center [1193, 660] width 351 height 6
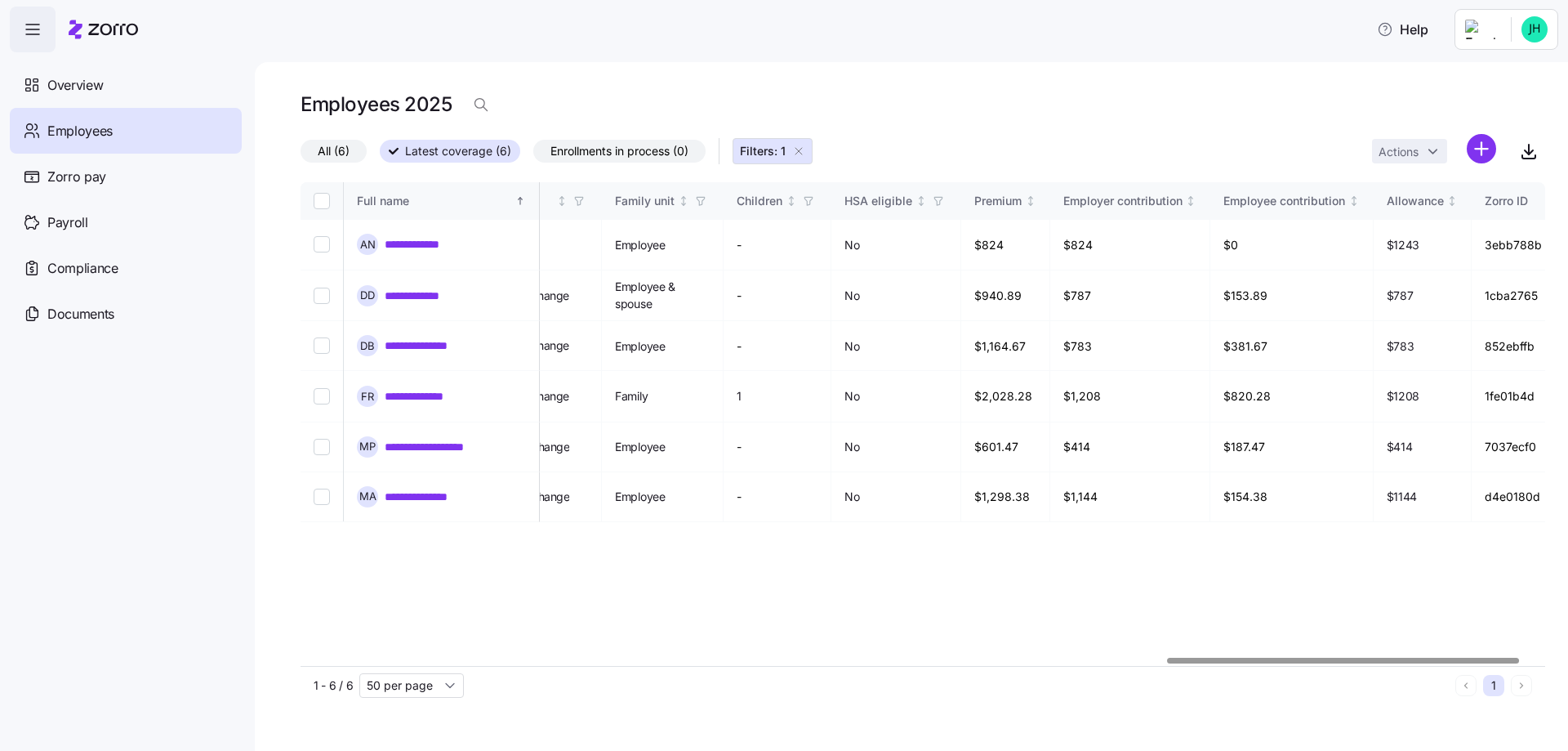
scroll to position [0, 3154]
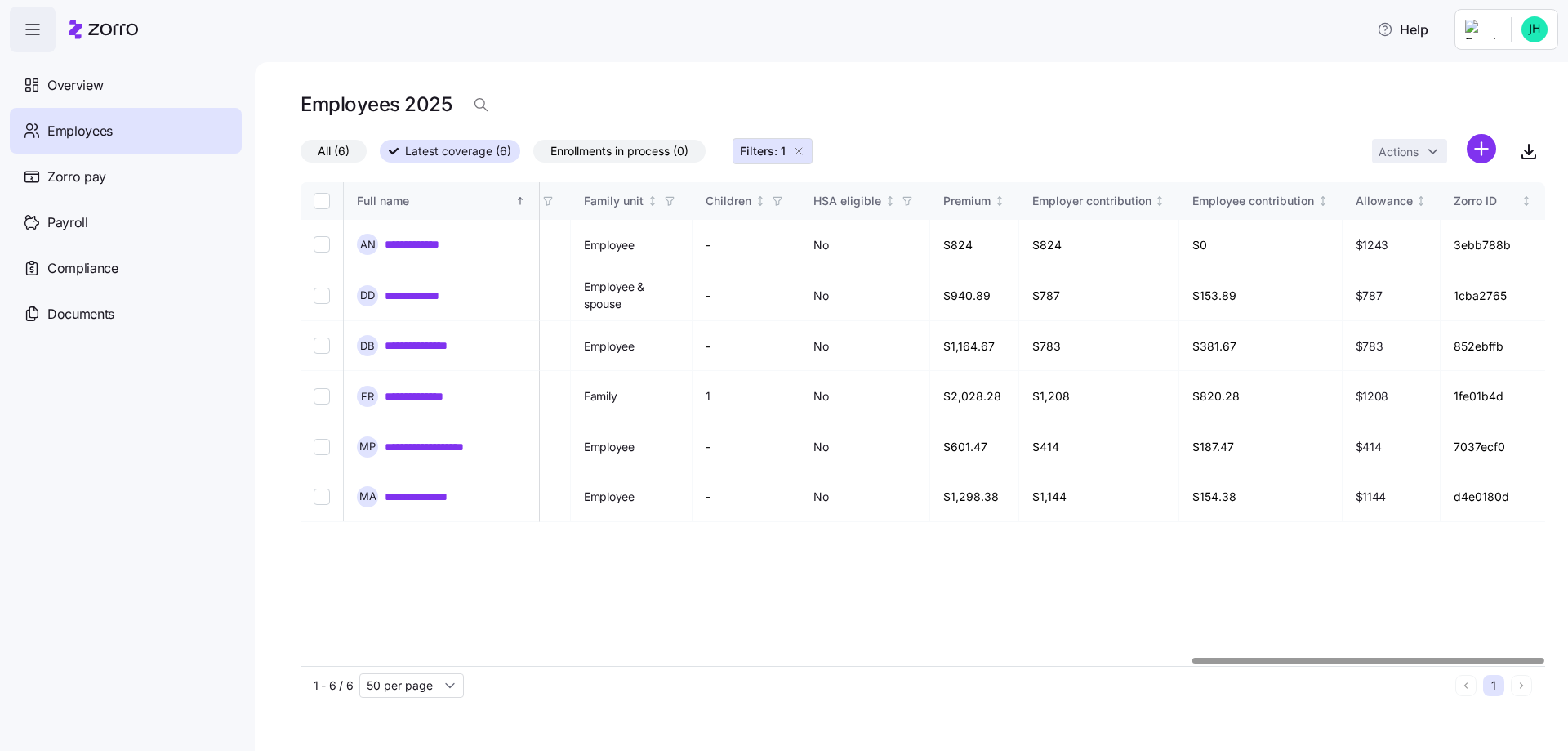
click at [1287, 664] on div at bounding box center [1369, 660] width 351 height 6
click at [1449, 657] on div at bounding box center [1369, 660] width 351 height 6
click at [1487, 349] on td "852ebffb" at bounding box center [1494, 345] width 105 height 50
drag, startPoint x: 1504, startPoint y: 345, endPoint x: 1460, endPoint y: 345, distance: 44.0
click at [1458, 344] on td "852ebffb" at bounding box center [1494, 345] width 105 height 50
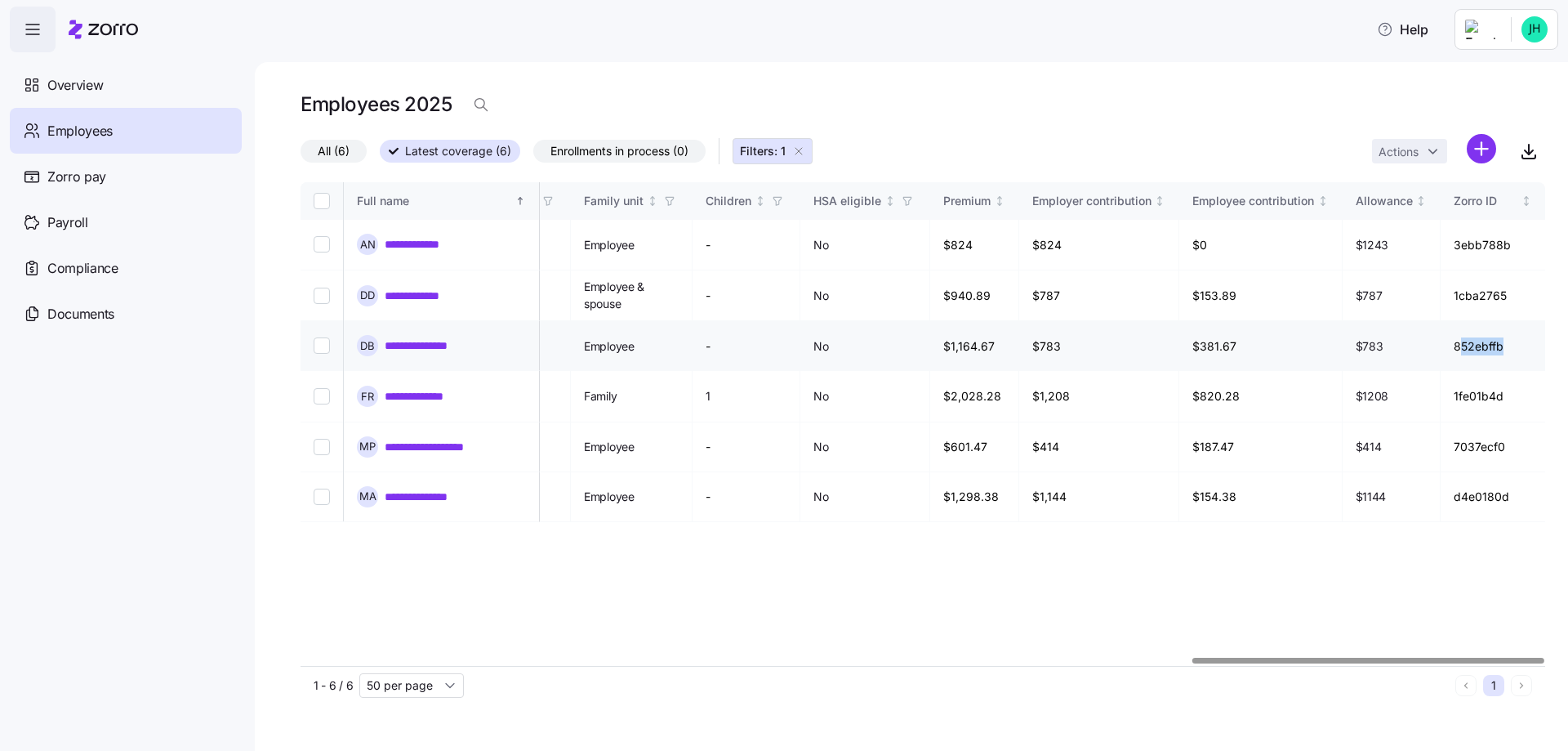
drag, startPoint x: 1460, startPoint y: 346, endPoint x: 1508, endPoint y: 349, distance: 48.1
click at [1508, 349] on td "852ebffb" at bounding box center [1494, 345] width 105 height 50
drag, startPoint x: 1508, startPoint y: 347, endPoint x: 1455, endPoint y: 345, distance: 53.0
click at [1455, 345] on td "852ebffb" at bounding box center [1494, 345] width 105 height 50
copy td "852ebffb"
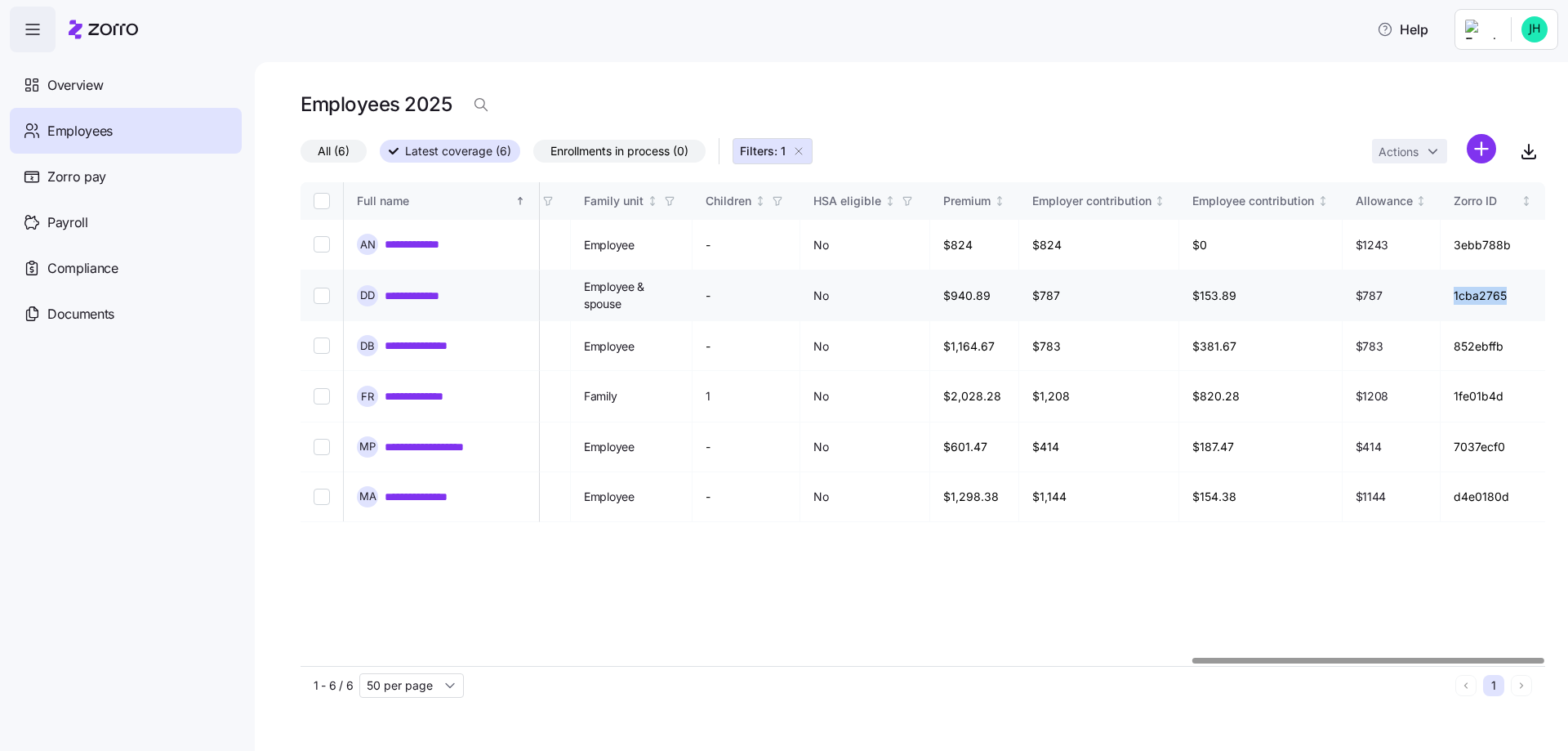
drag, startPoint x: 1455, startPoint y: 294, endPoint x: 1505, endPoint y: 294, distance: 50.0
click at [1505, 294] on td "1cba2765" at bounding box center [1494, 296] width 105 height 51
copy td "1cba2765"
drag, startPoint x: 1456, startPoint y: 397, endPoint x: 1504, endPoint y: 400, distance: 48.1
click at [1504, 400] on td "1fe01b4d" at bounding box center [1494, 396] width 105 height 51
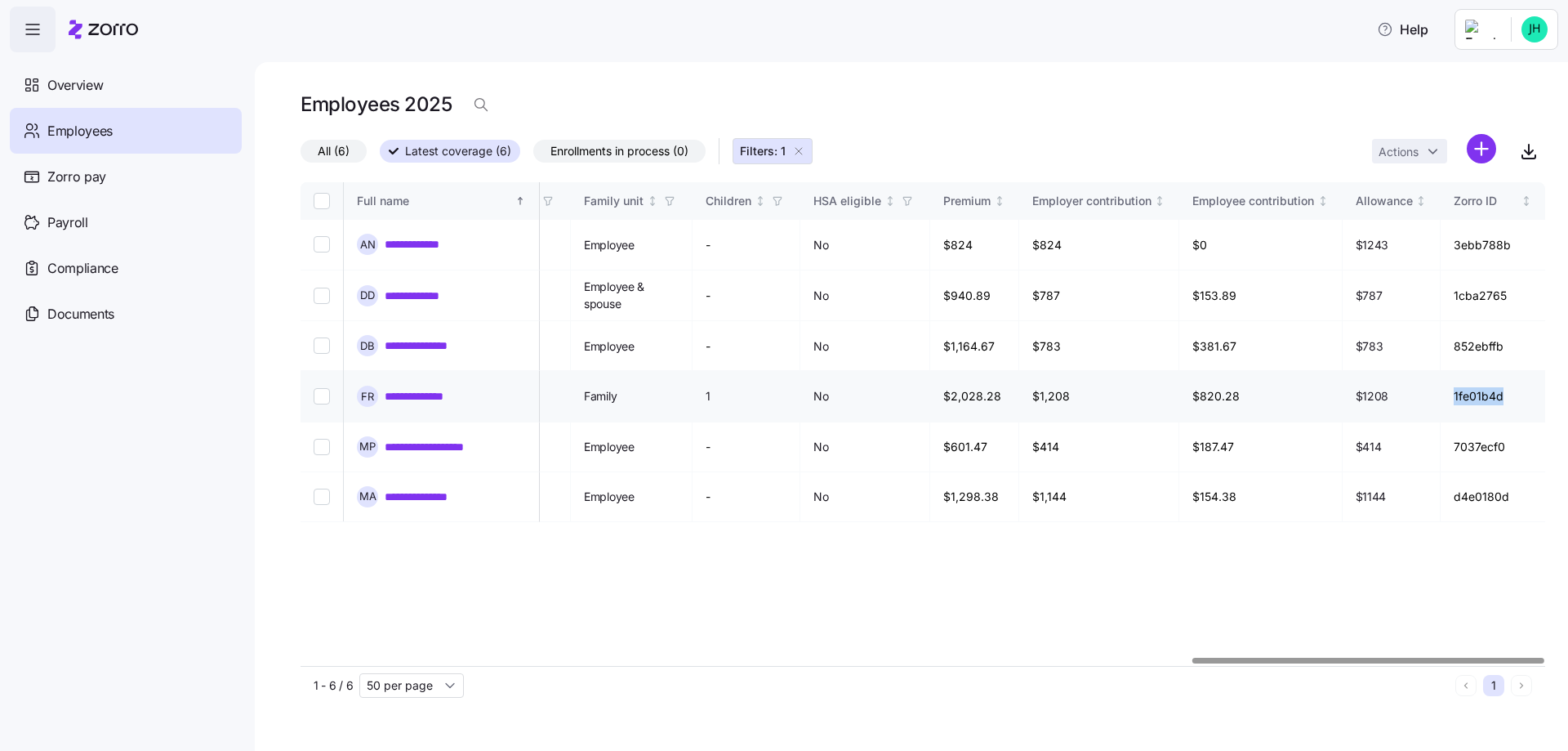
copy td "1fe01b4d"
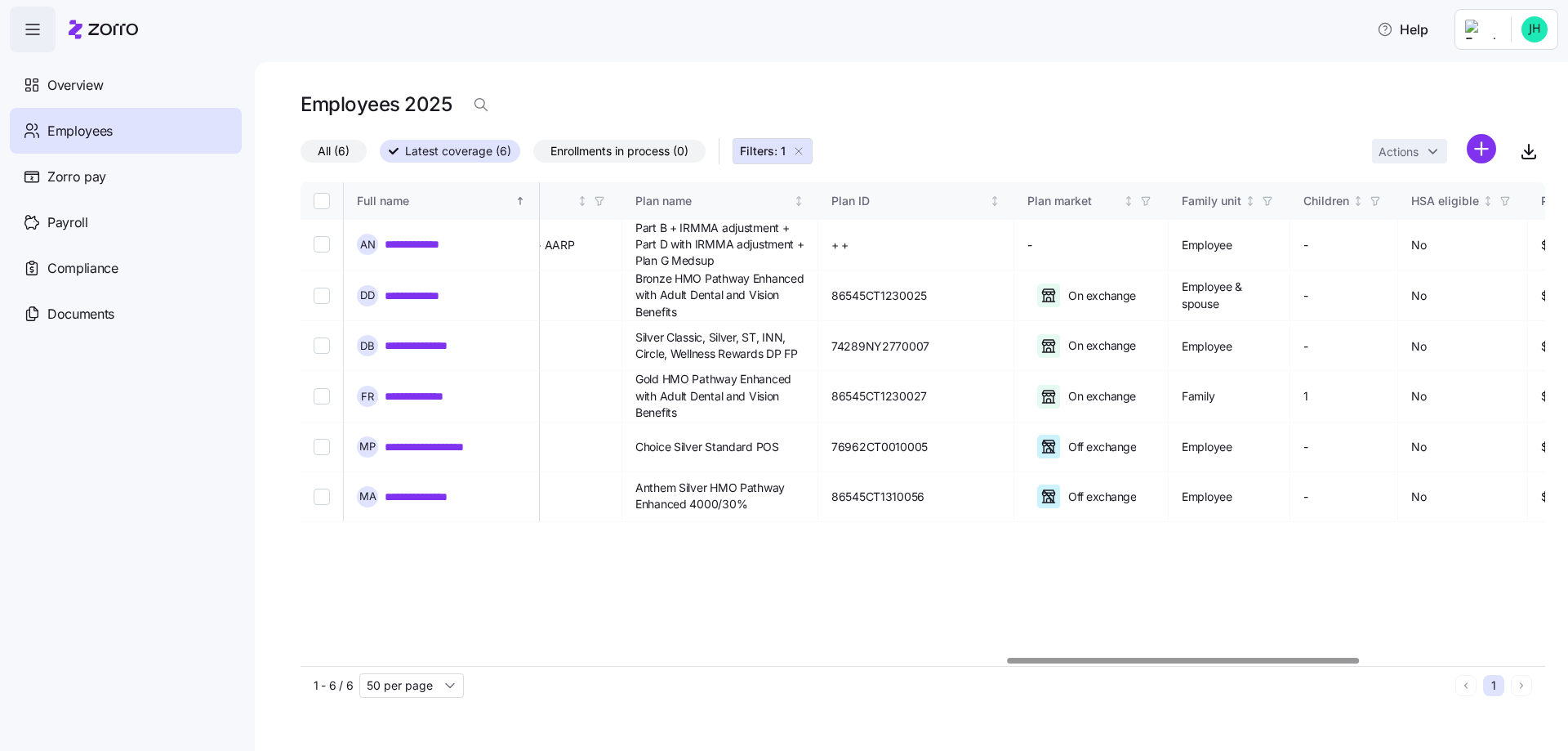
scroll to position [0, 2186]
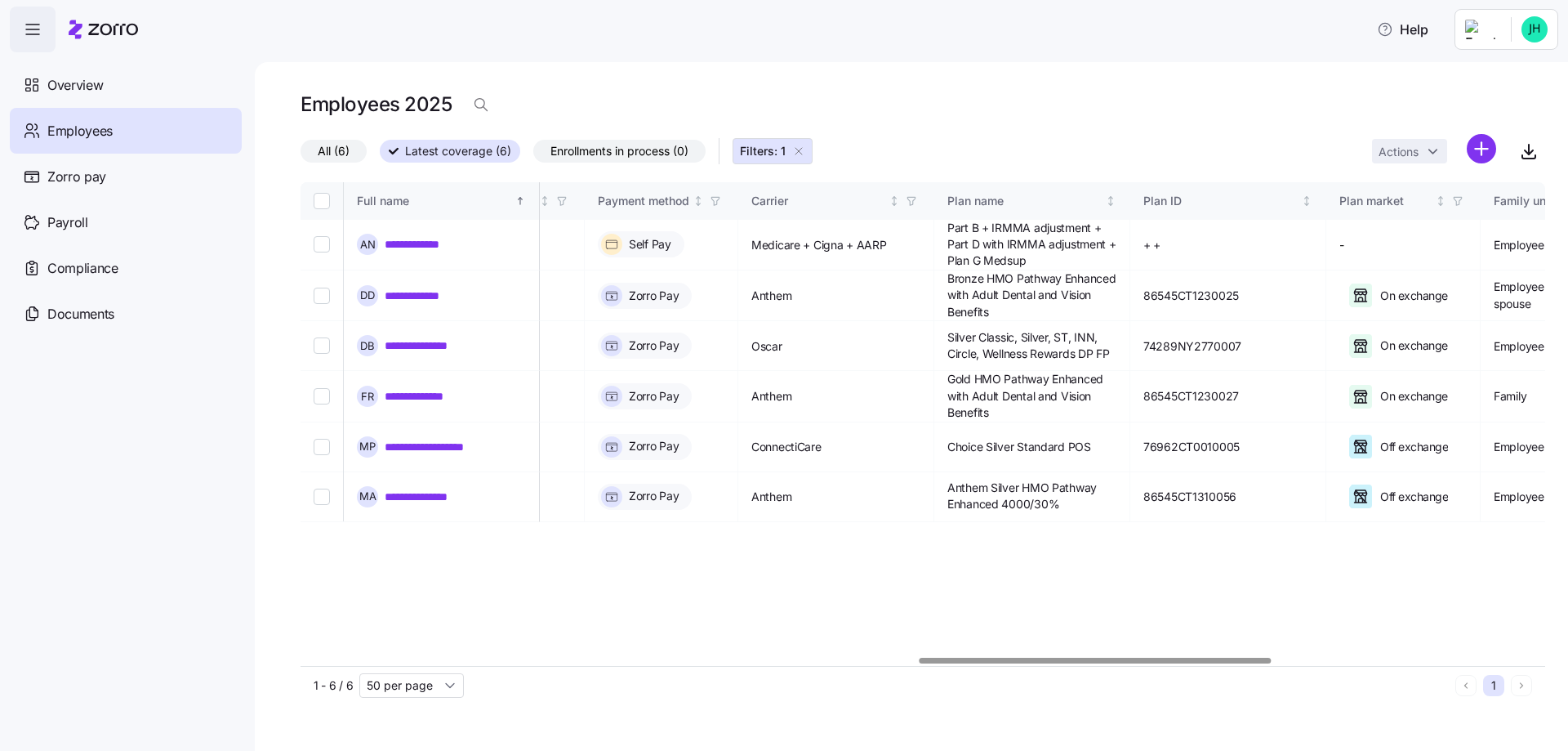
click at [1093, 664] on div at bounding box center [1095, 660] width 351 height 6
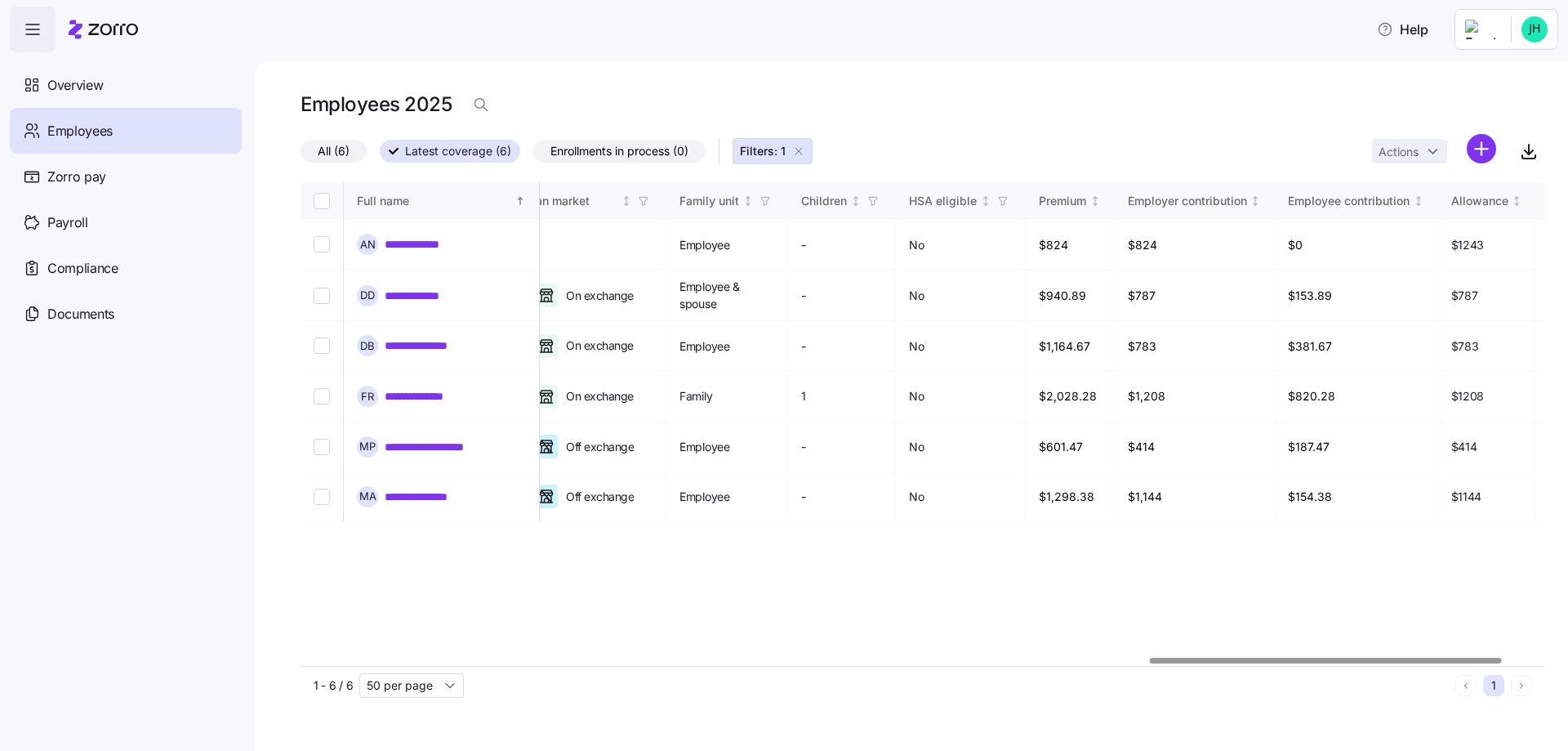
scroll to position [0, 3003]
click at [1290, 657] on div at bounding box center [1326, 660] width 351 height 6
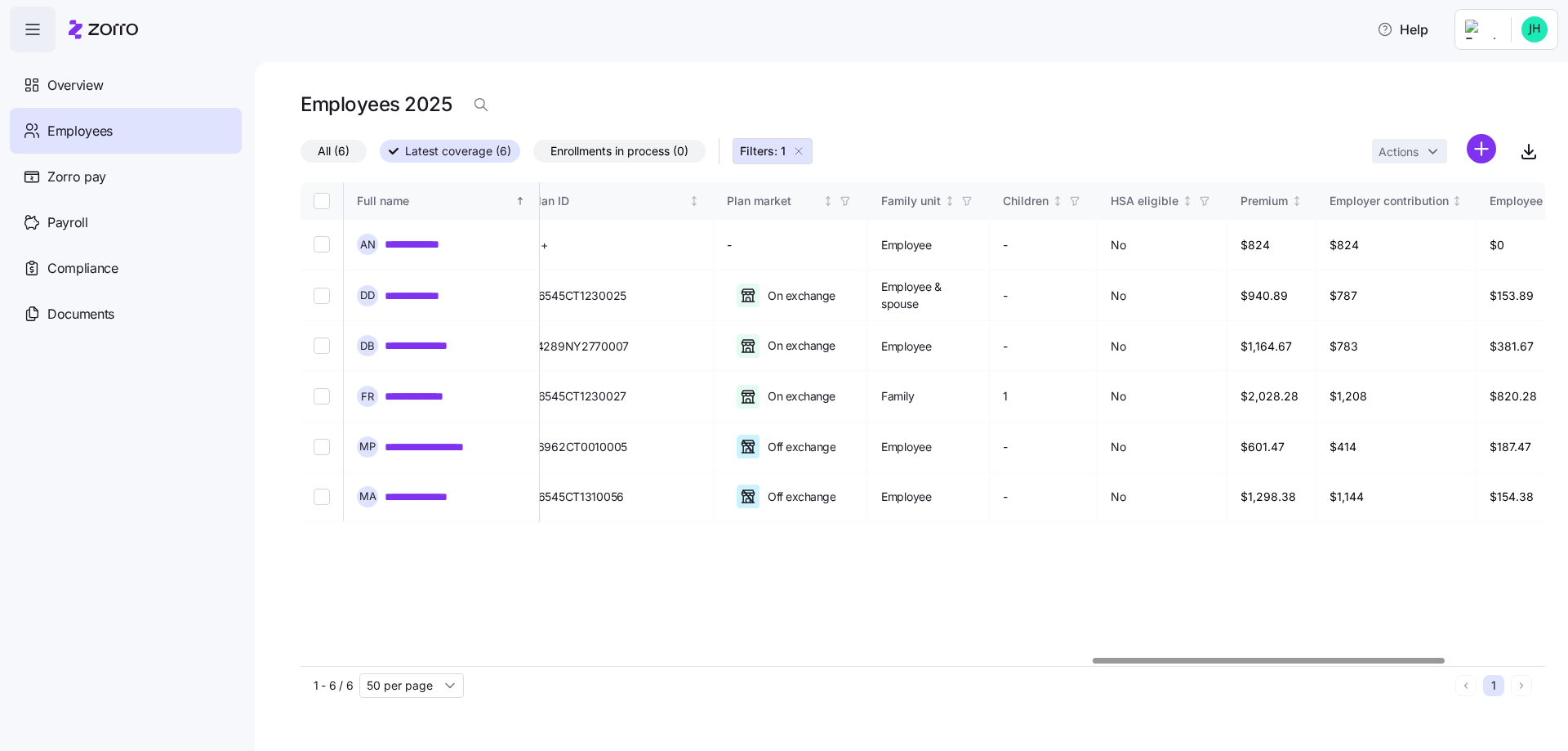
scroll to position [0, 2801]
click at [1224, 658] on div at bounding box center [1269, 660] width 351 height 6
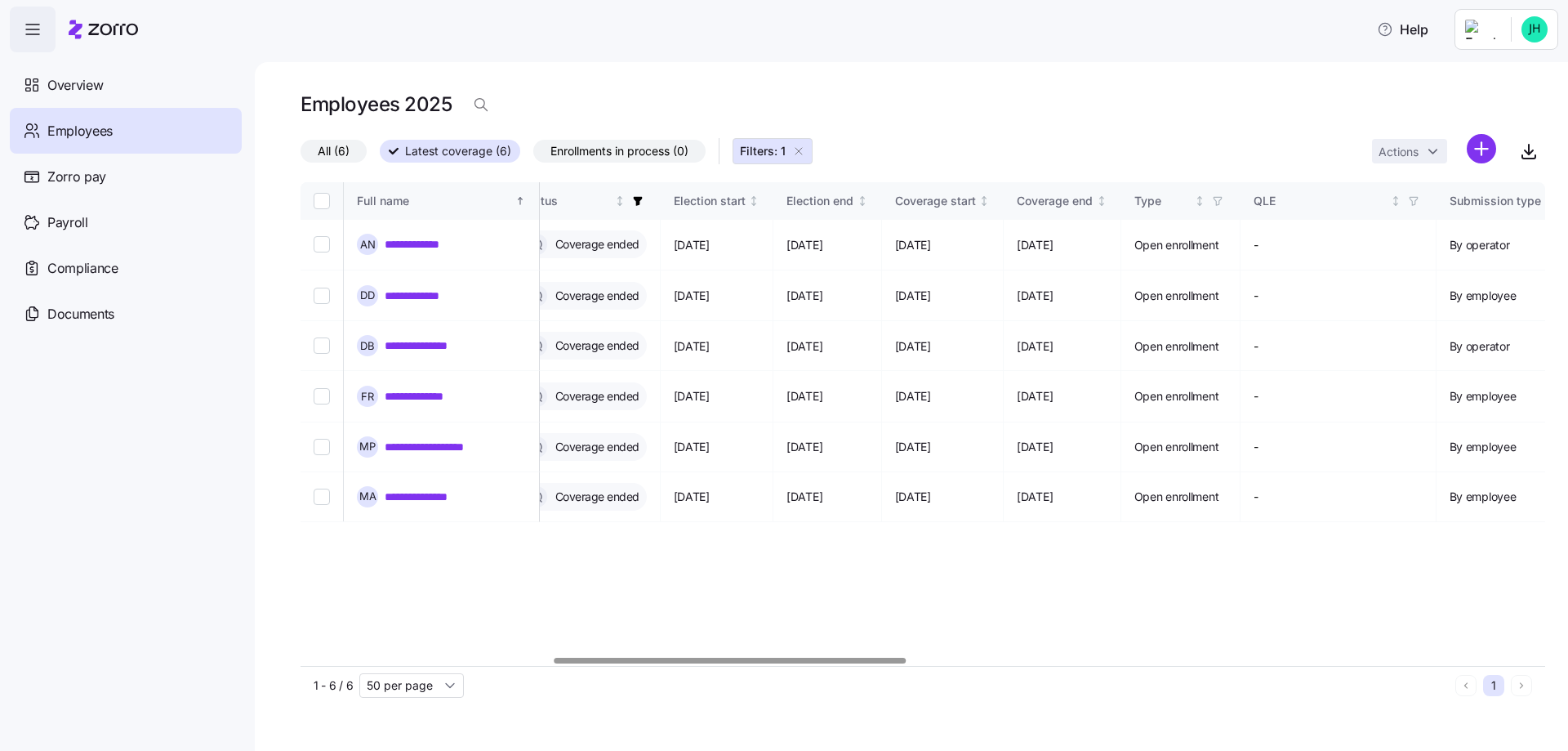
scroll to position [0, 892]
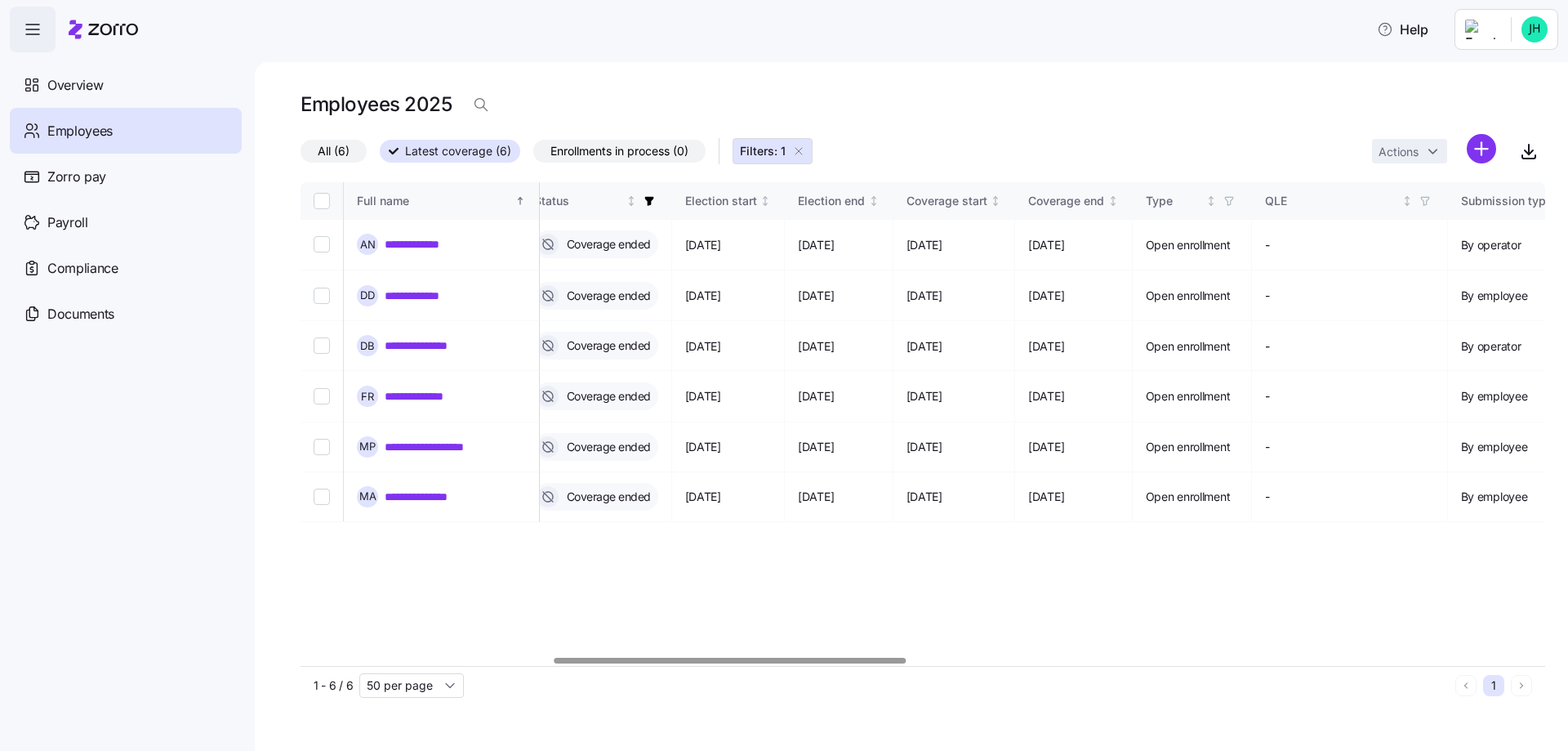
click at [581, 657] on div at bounding box center [731, 660] width 351 height 6
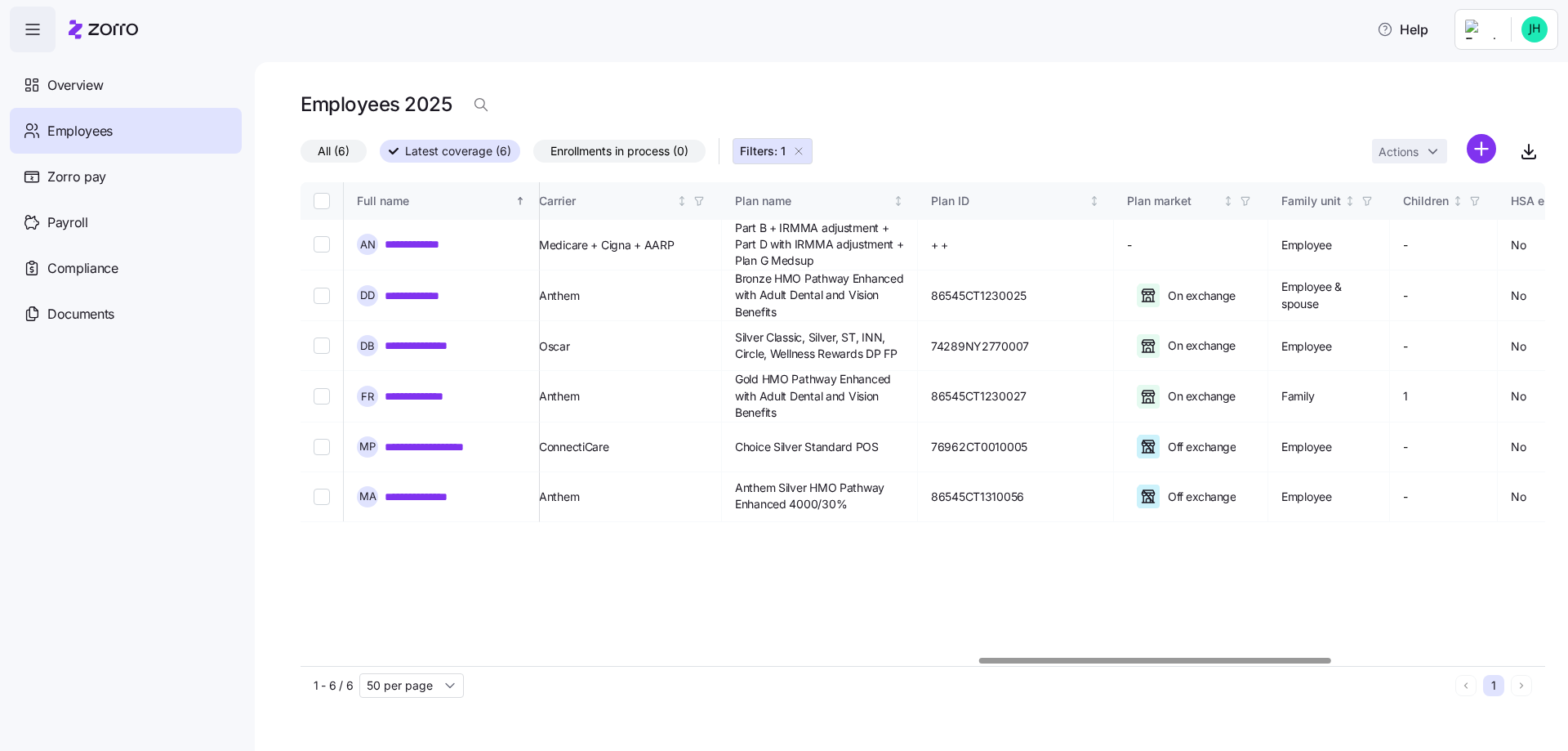
scroll to position [0, 2406]
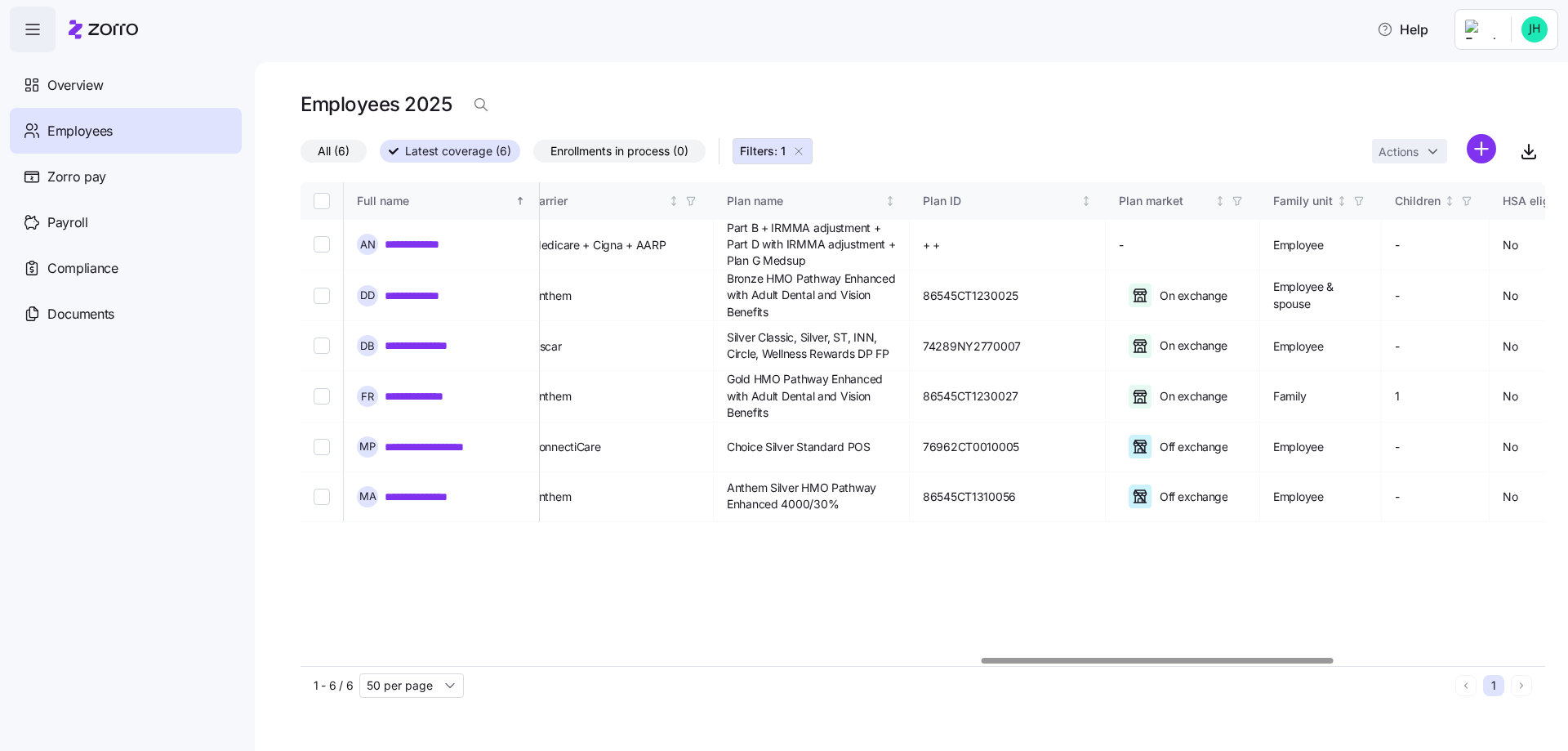
click at [1242, 664] on div at bounding box center [1157, 660] width 351 height 6
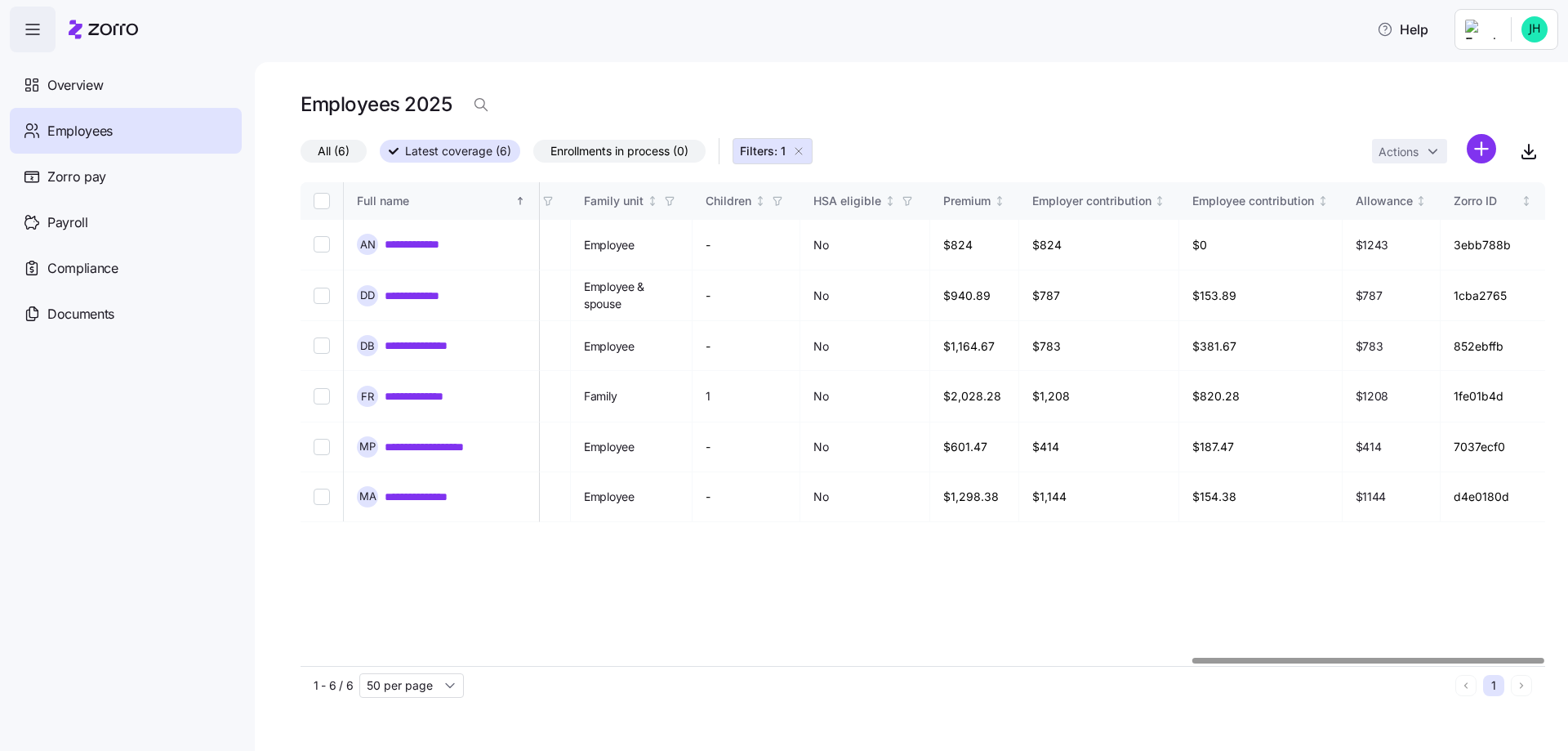
scroll to position [0, 3154]
click at [1394, 666] on div at bounding box center [923, 660] width 1245 height 10
